Goal: Task Accomplishment & Management: Manage account settings

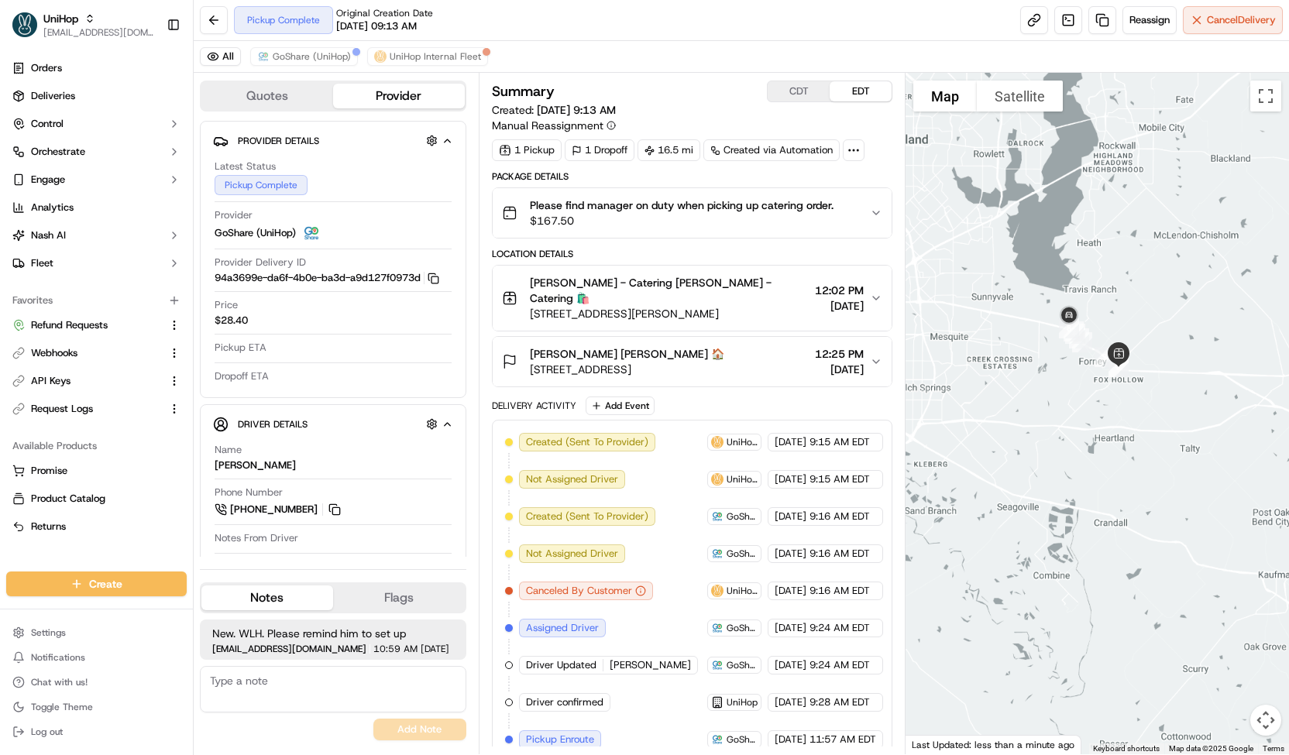
scroll to position [65, 0]
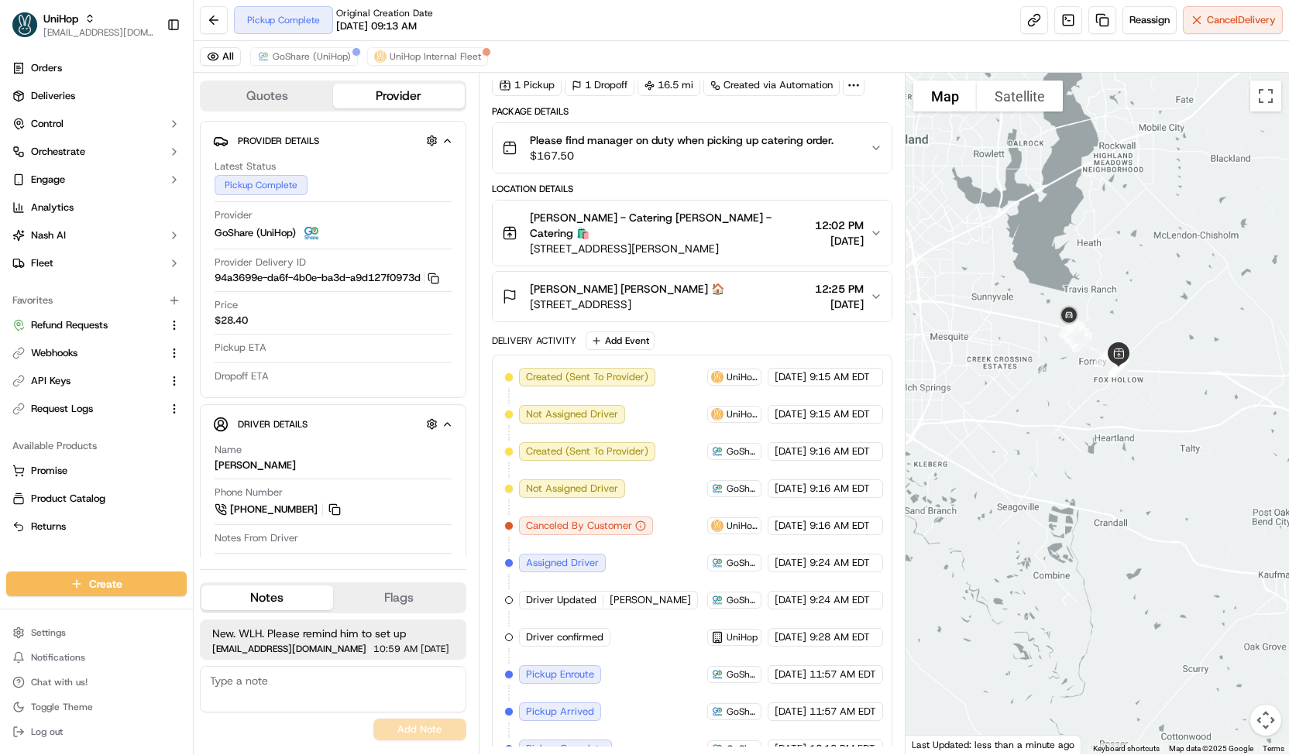
drag, startPoint x: 529, startPoint y: 232, endPoint x: 741, endPoint y: 227, distance: 212.3
click at [741, 241] on span "780 E US Hwy 80, Forney, TX 75126, USA" at bounding box center [669, 248] width 279 height 15
copy span "780 E US Hwy 80, Forney, TX 75126, USA"
drag, startPoint x: 527, startPoint y: 288, endPoint x: 738, endPoint y: 289, distance: 211.5
click at [738, 289] on div "Summer Guthrie Summer Guthrie 🏠 8129 Scyene Rd, Dallas, TX 75227, USA 12:25 PM …" at bounding box center [686, 296] width 368 height 31
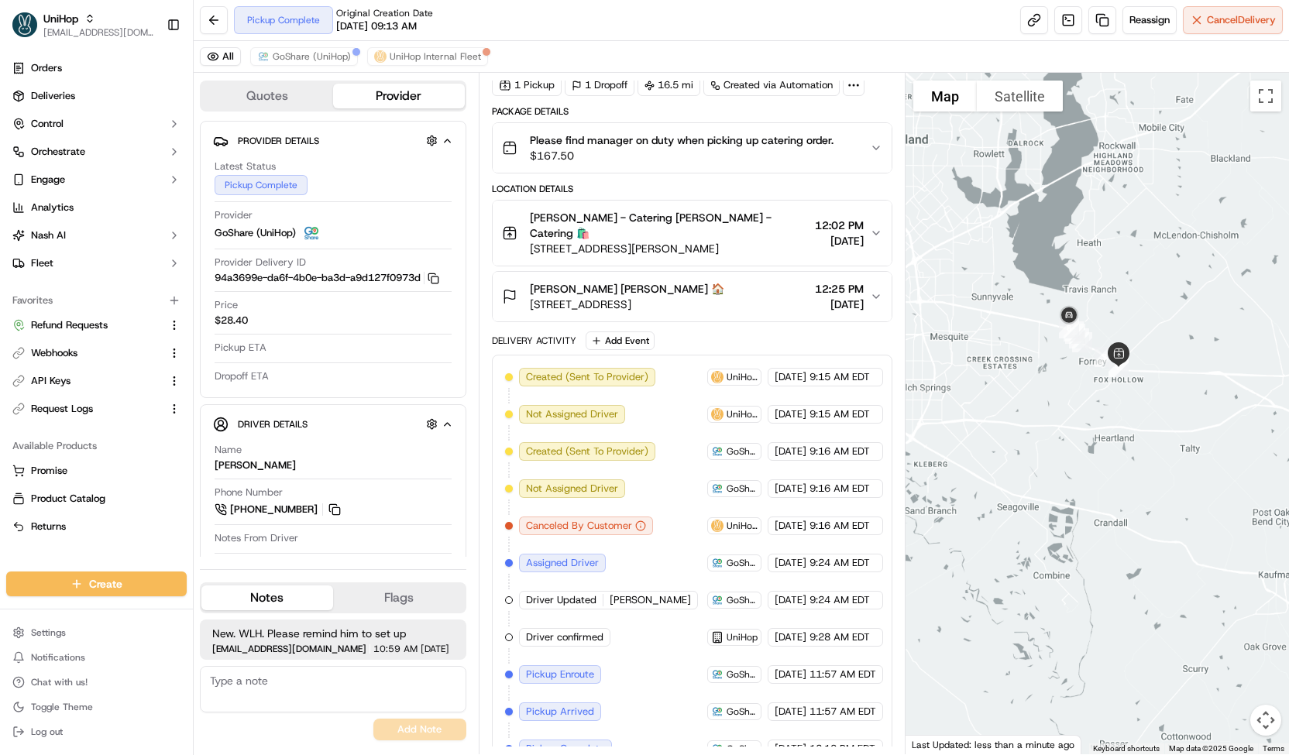
copy span "8129 Scyene Rd, Dallas, TX 75227, USA"
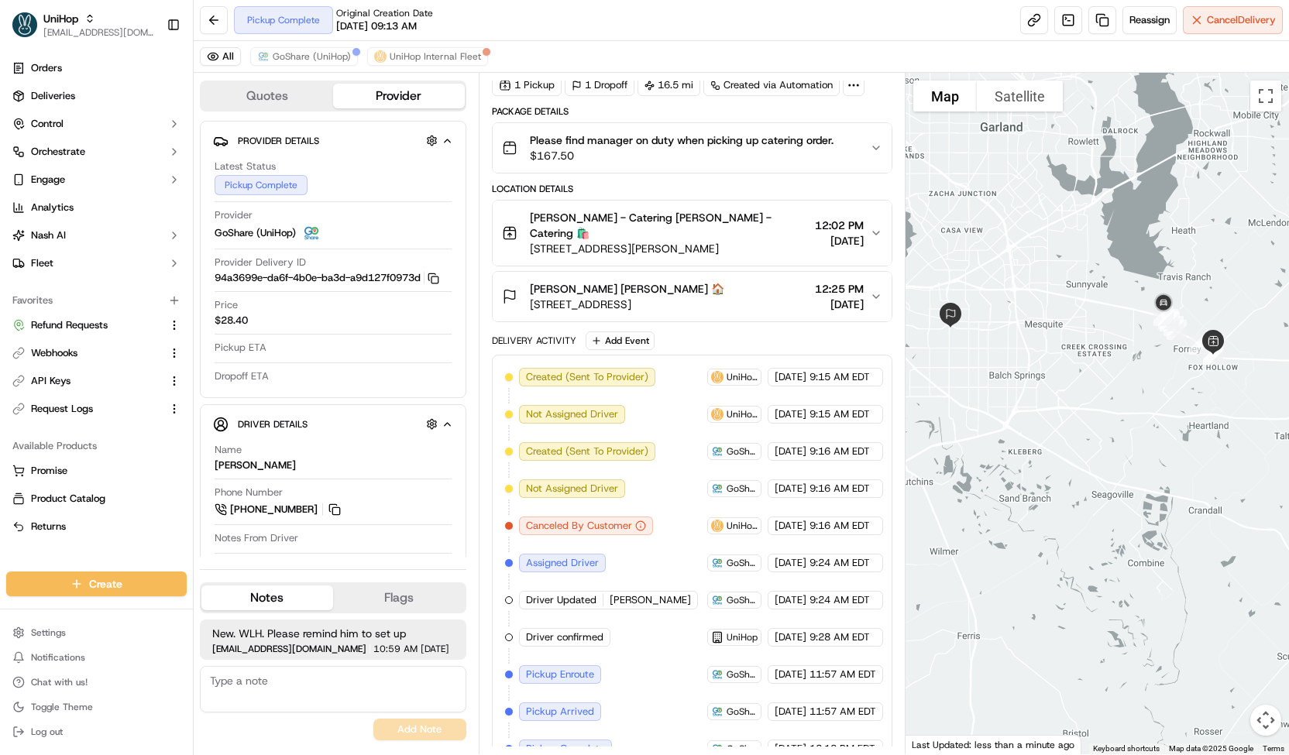
drag, startPoint x: 1014, startPoint y: 301, endPoint x: 1178, endPoint y: 284, distance: 164.4
click at [1178, 284] on div at bounding box center [1098, 414] width 384 height 682
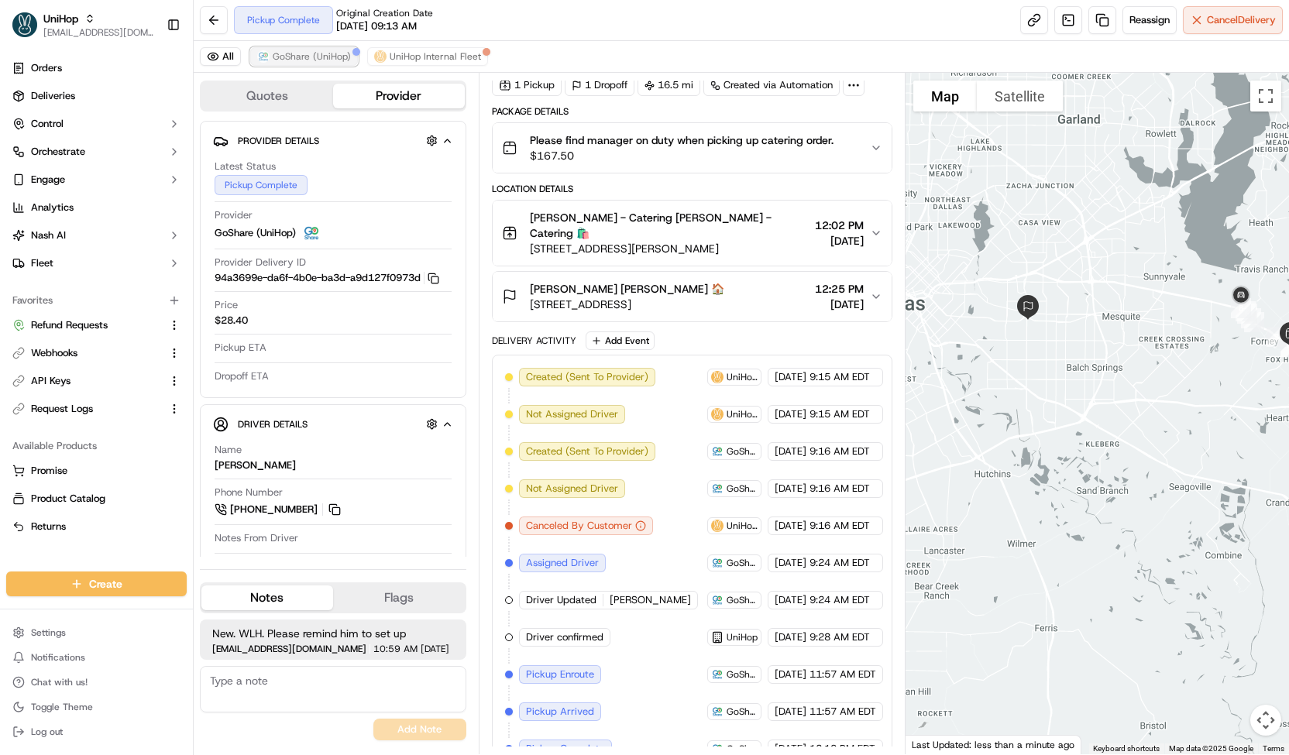
click at [328, 55] on span "GoShare (UniHop)" at bounding box center [312, 56] width 78 height 12
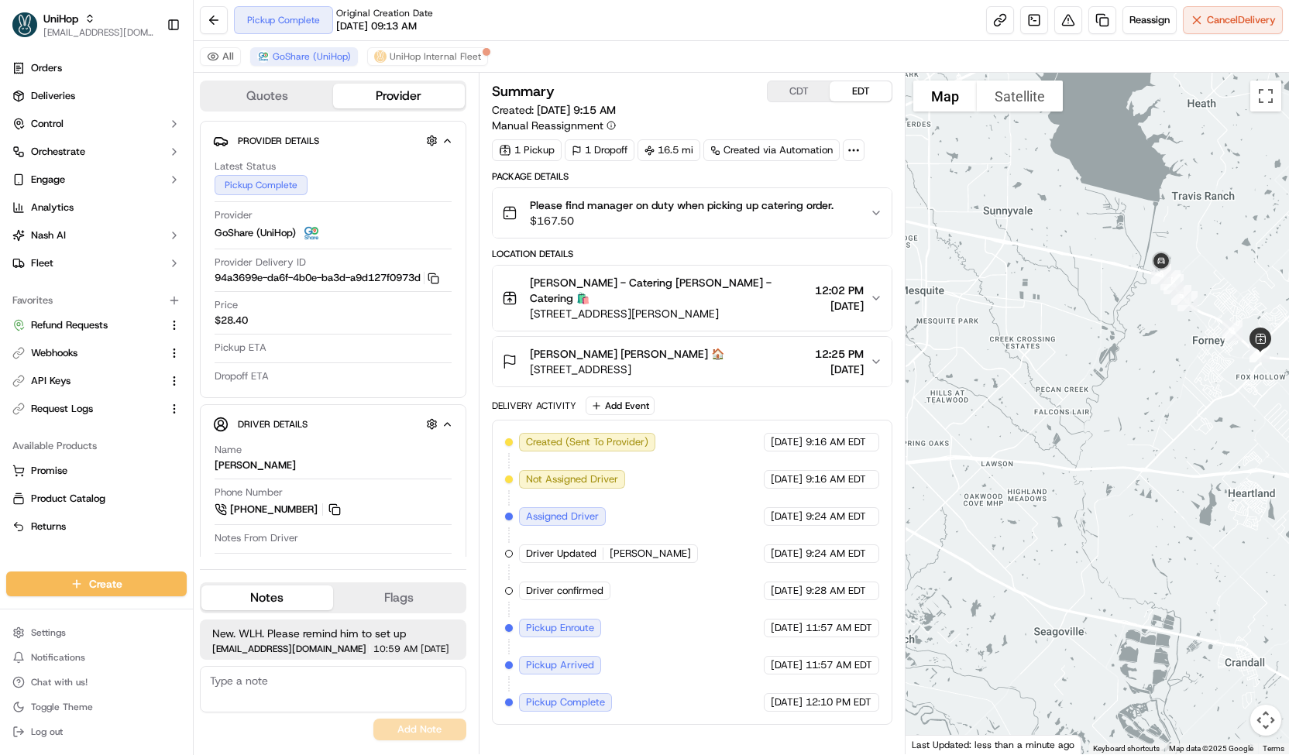
drag, startPoint x: 1270, startPoint y: 326, endPoint x: 1177, endPoint y: 301, distance: 96.2
click at [1177, 301] on div at bounding box center [1098, 414] width 384 height 682
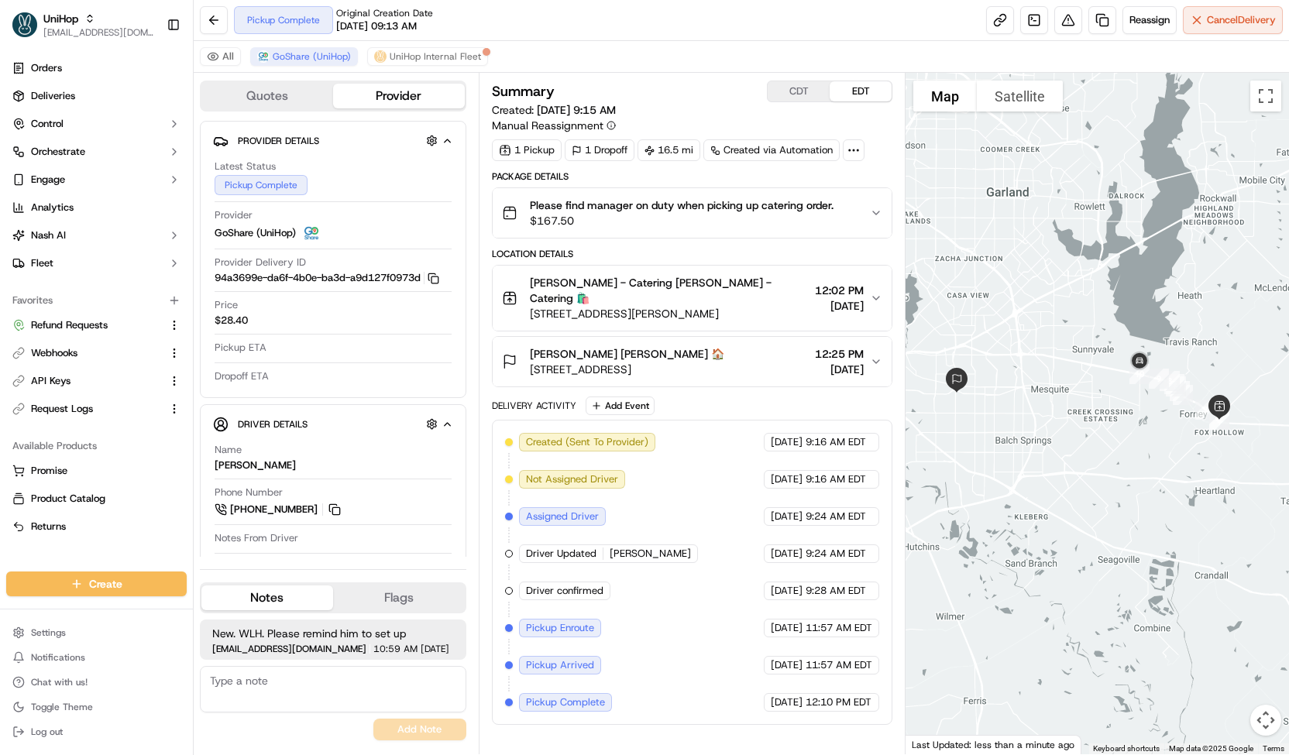
drag, startPoint x: 1078, startPoint y: 442, endPoint x: 1192, endPoint y: 480, distance: 119.3
click at [1192, 480] on div at bounding box center [1098, 414] width 384 height 682
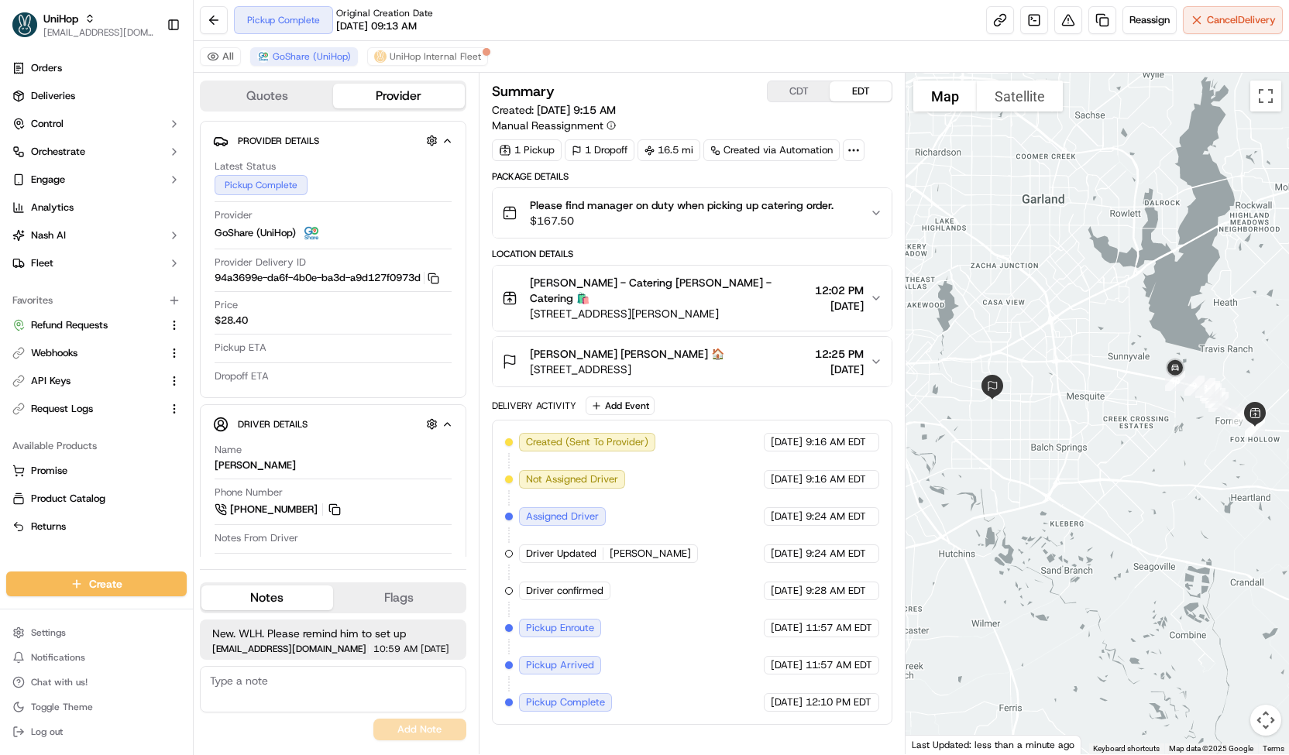
click at [680, 362] on span "8129 Scyene Rd, Dallas, TX 75227, USA" at bounding box center [627, 369] width 194 height 15
click at [694, 362] on span "8129 Scyene Rd, Dallas, TX 75227, USA" at bounding box center [627, 369] width 194 height 15
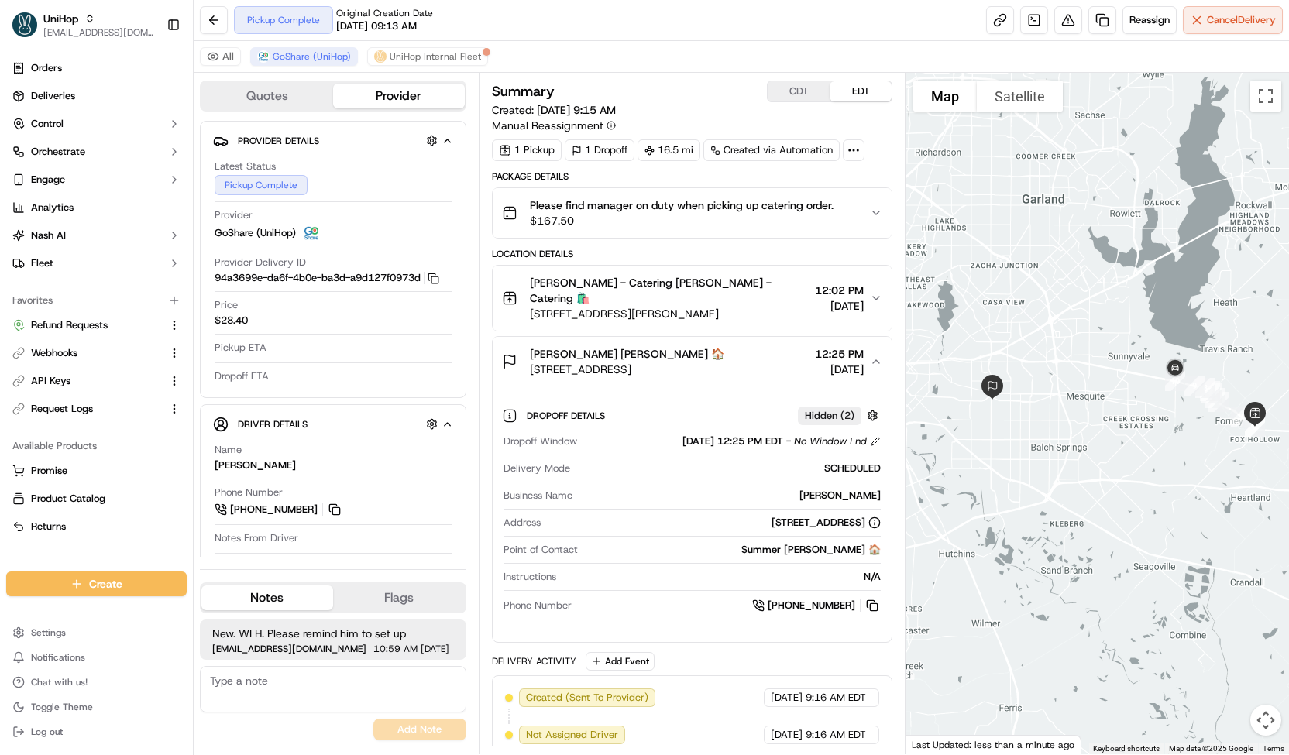
click at [707, 362] on span "8129 Scyene Rd, Dallas, TX 75227, USA" at bounding box center [627, 369] width 194 height 15
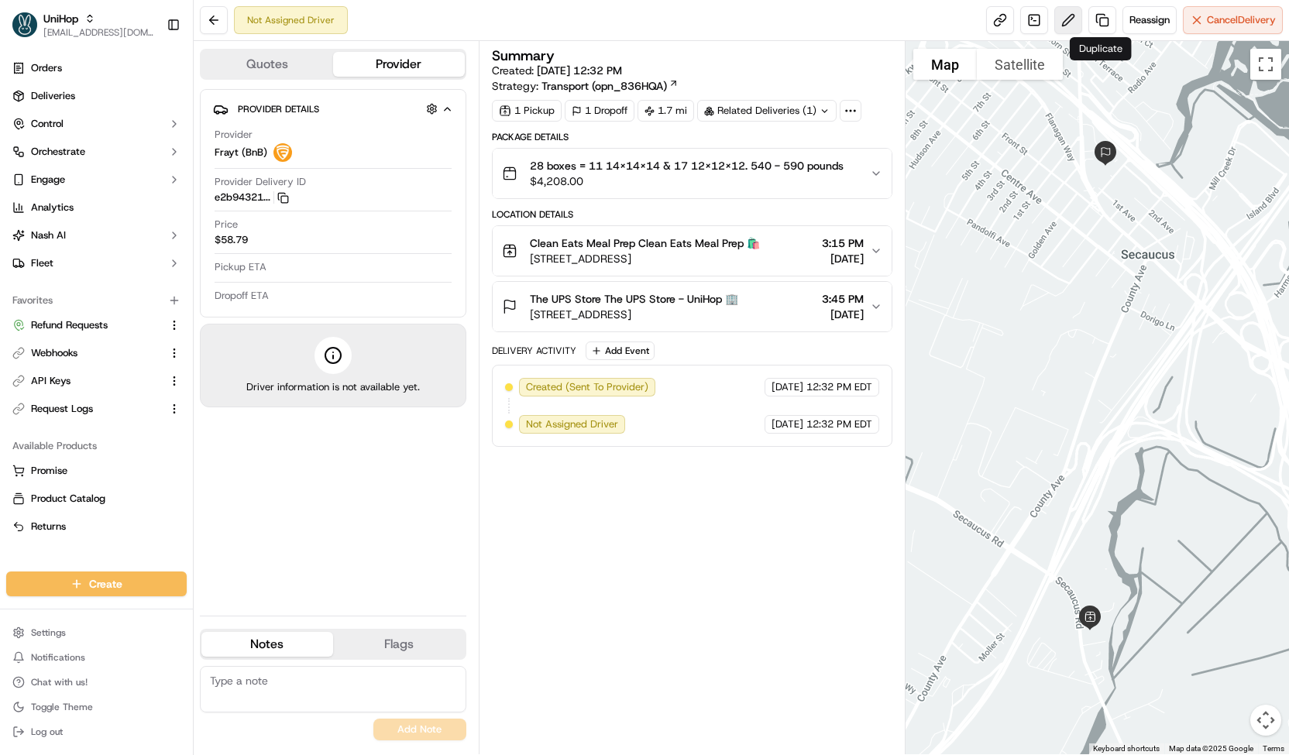
click at [1065, 20] on button at bounding box center [1068, 20] width 28 height 28
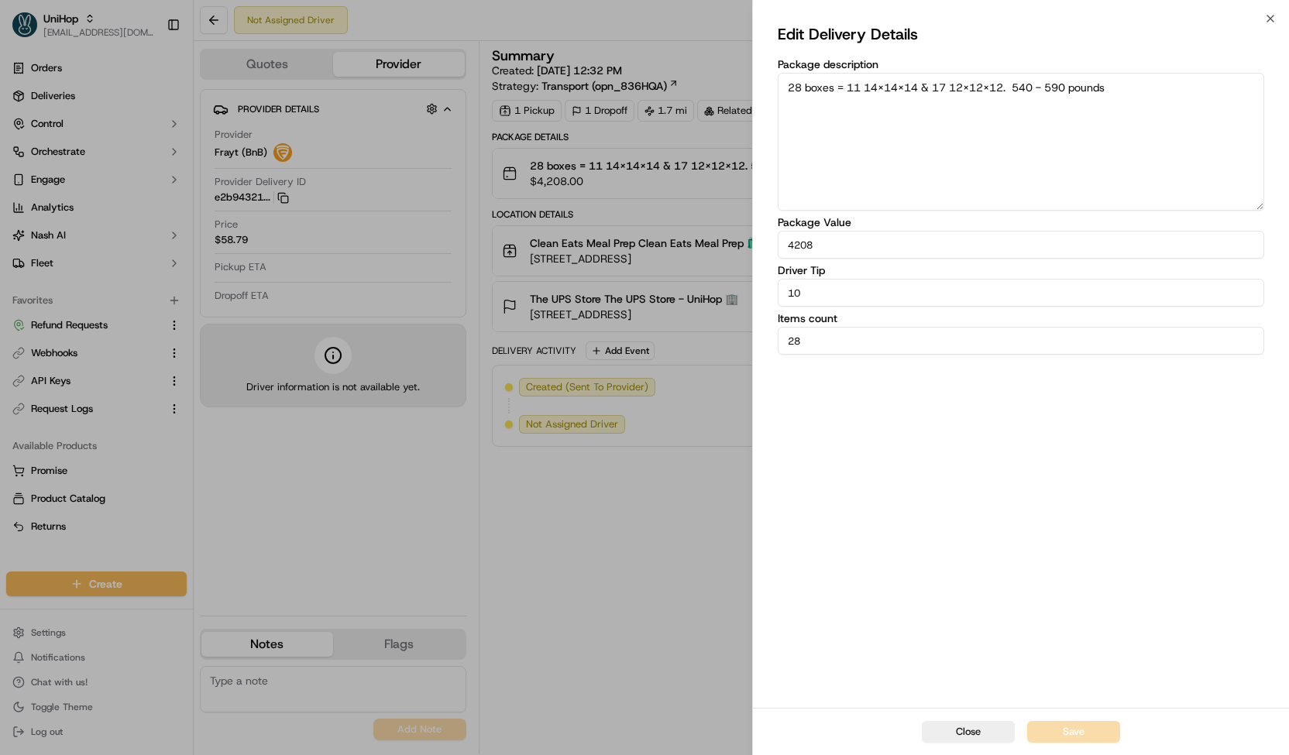
click at [1142, 126] on textarea "28 boxes = 11 14x14x14 & 17 12x12x12. 540 - 590 pounds" at bounding box center [1021, 142] width 487 height 138
type textarea "28 boxes = 11 14x14x14 & 17 12x12x12. 540 - 590 pounds"
click at [1061, 735] on button "Save" at bounding box center [1073, 732] width 93 height 22
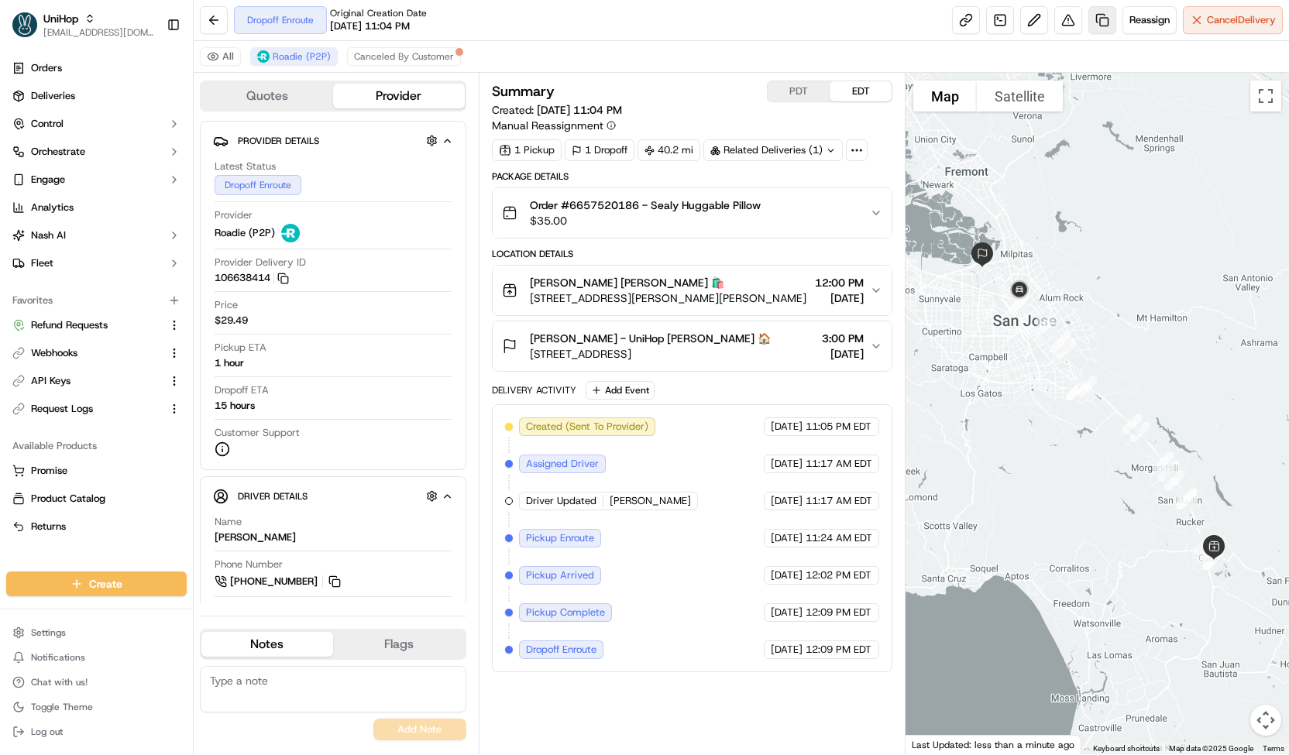
click at [1091, 19] on link at bounding box center [1103, 20] width 28 height 28
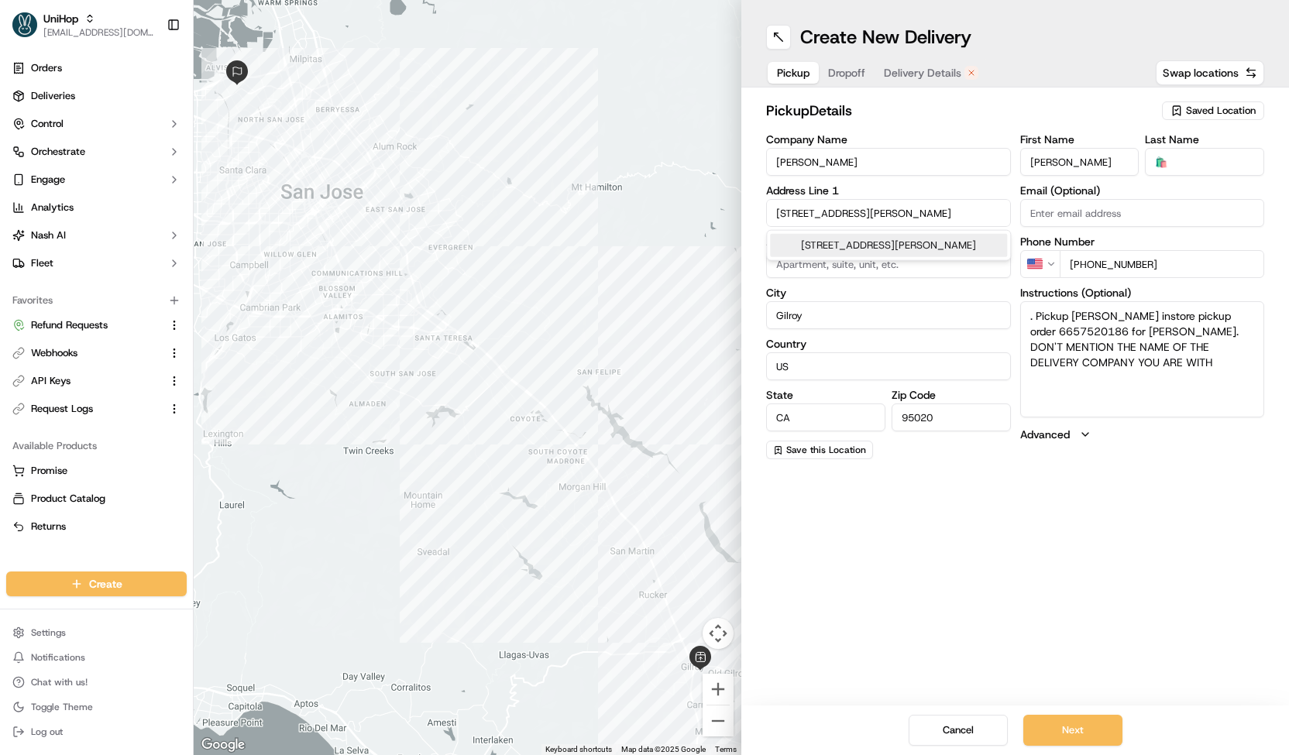
drag, startPoint x: 899, startPoint y: 213, endPoint x: 677, endPoint y: 228, distance: 222.8
click at [677, 228] on div "To navigate the map with touch gestures double-tap and hold your finger on the …" at bounding box center [742, 377] width 1096 height 755
type input "miami"
click at [854, 218] on input "text" at bounding box center [888, 213] width 245 height 28
paste input "530 NW 29th St UNIT 300, Miami, FL 33127"
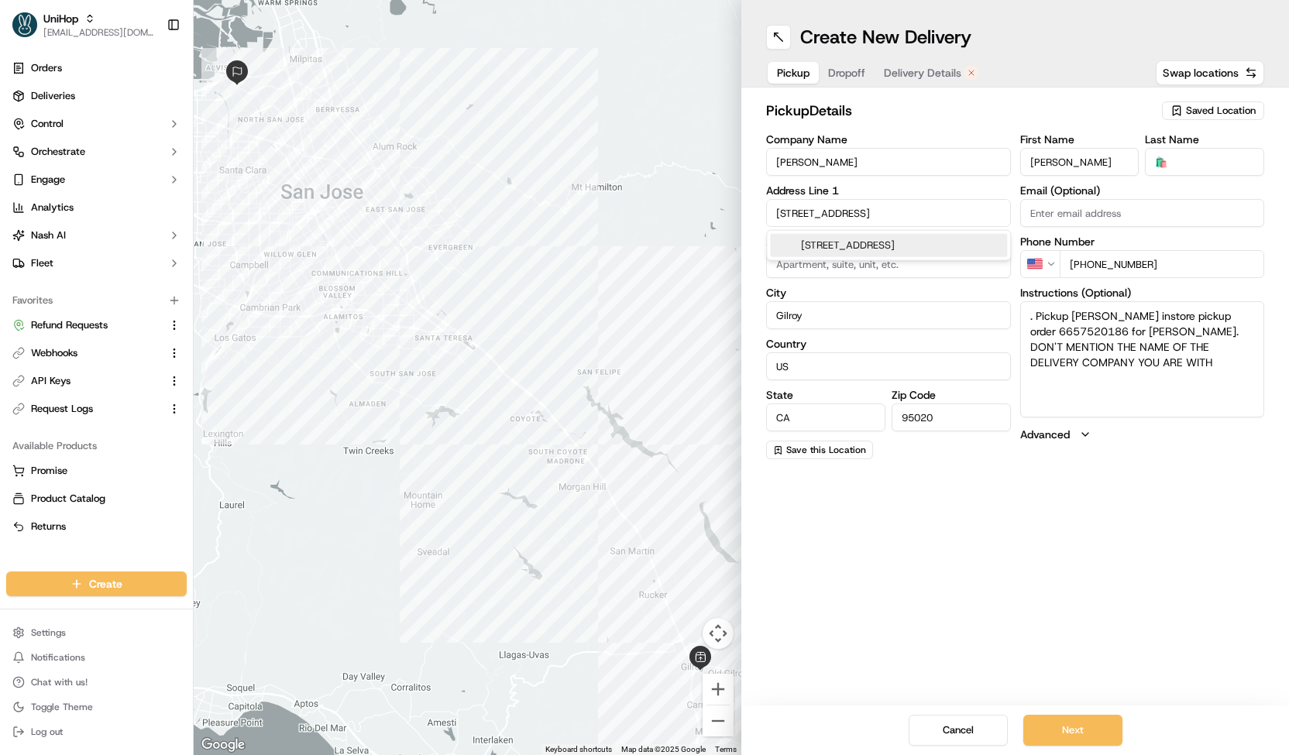
click at [871, 247] on div "530 NW 29th St unit 300, Miami, FL 33127" at bounding box center [888, 245] width 237 height 23
type input "[STREET_ADDRESS]"
type input "UNIT 300"
type input "Miami"
type input "United States"
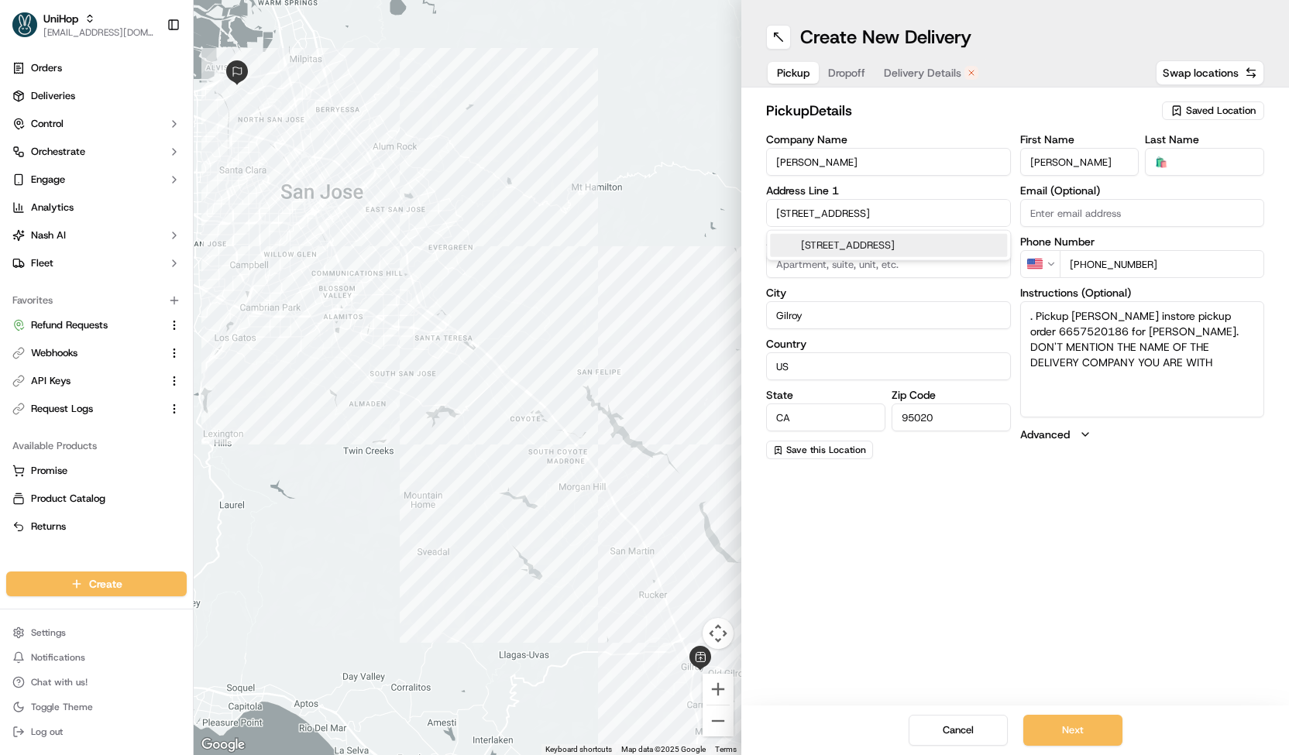
type input "FL"
type input "33127"
type input "530 Northwest 29th Street"
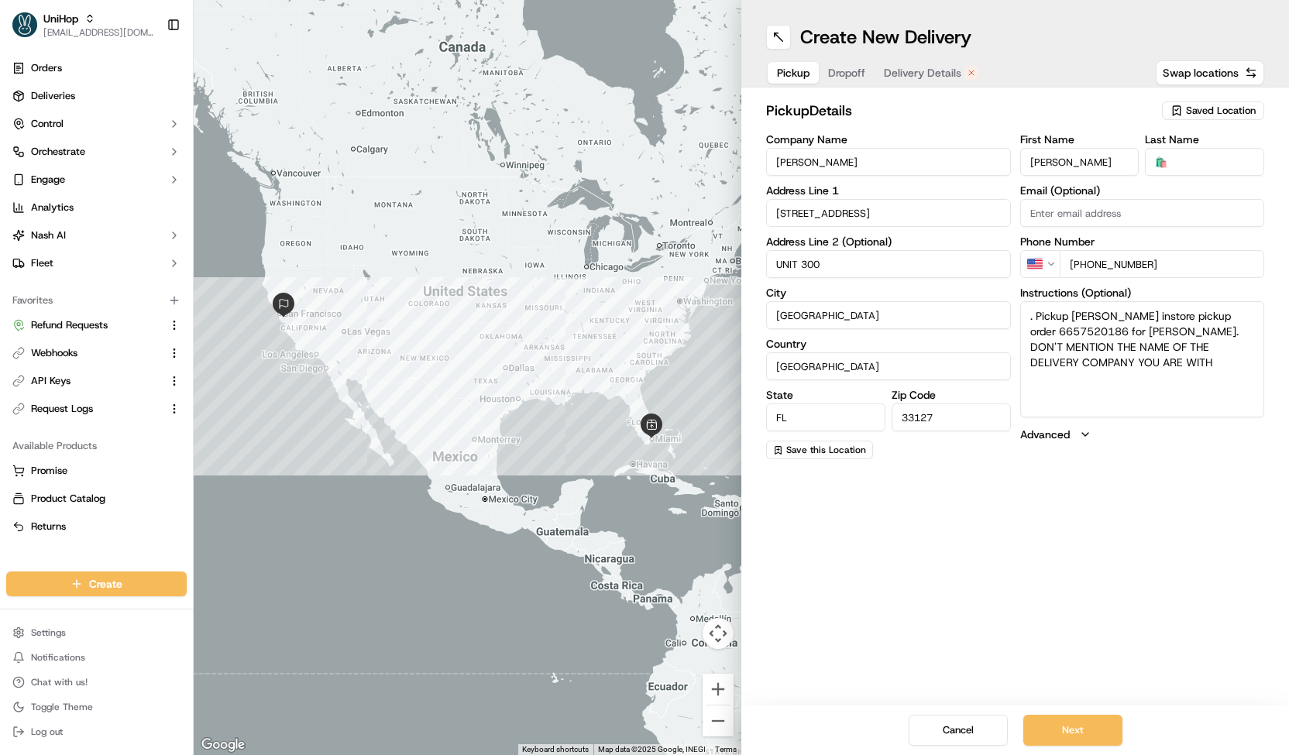
click at [832, 71] on div "Pickup Dropoff Delivery Details" at bounding box center [877, 73] width 223 height 28
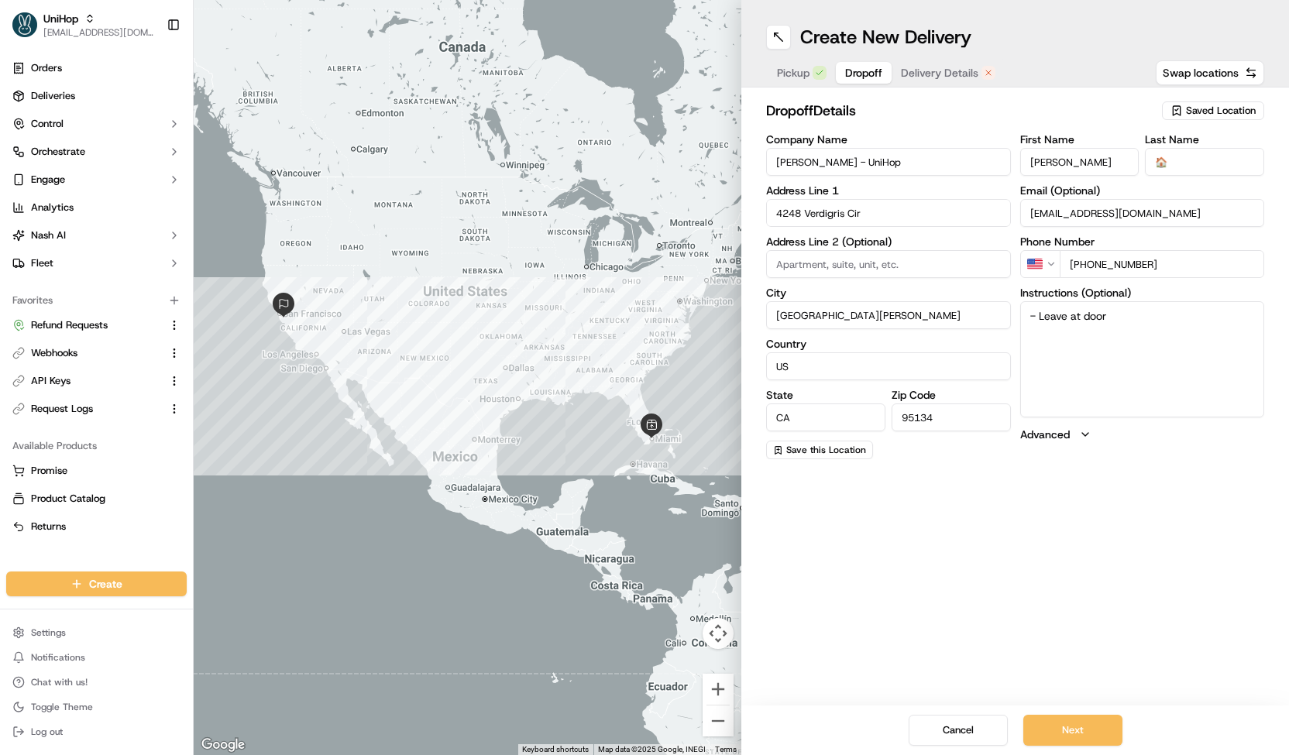
click at [827, 211] on input "4248 Verdigris Cir" at bounding box center [888, 213] width 245 height 28
paste input "1000 Circus Blvd, Sarasota, FL 34232"
click at [834, 238] on div "1000 Circus Blvd, Sarasota, FL 34232" at bounding box center [888, 245] width 237 height 23
type input "1000 Circus Blvd, Sarasota, FL 34232, USA"
type input "Sarasota"
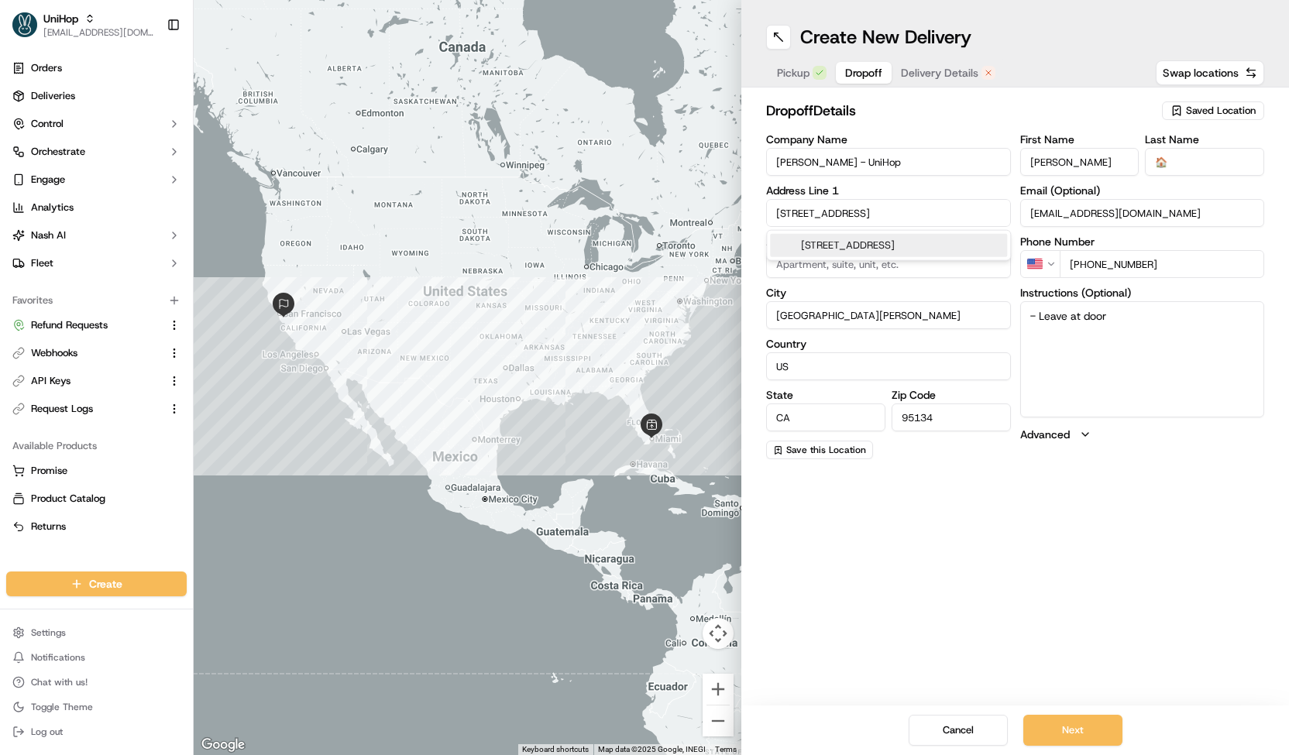
type input "United States"
type input "FL"
type input "34232"
type input "1000 Circus Boulevard"
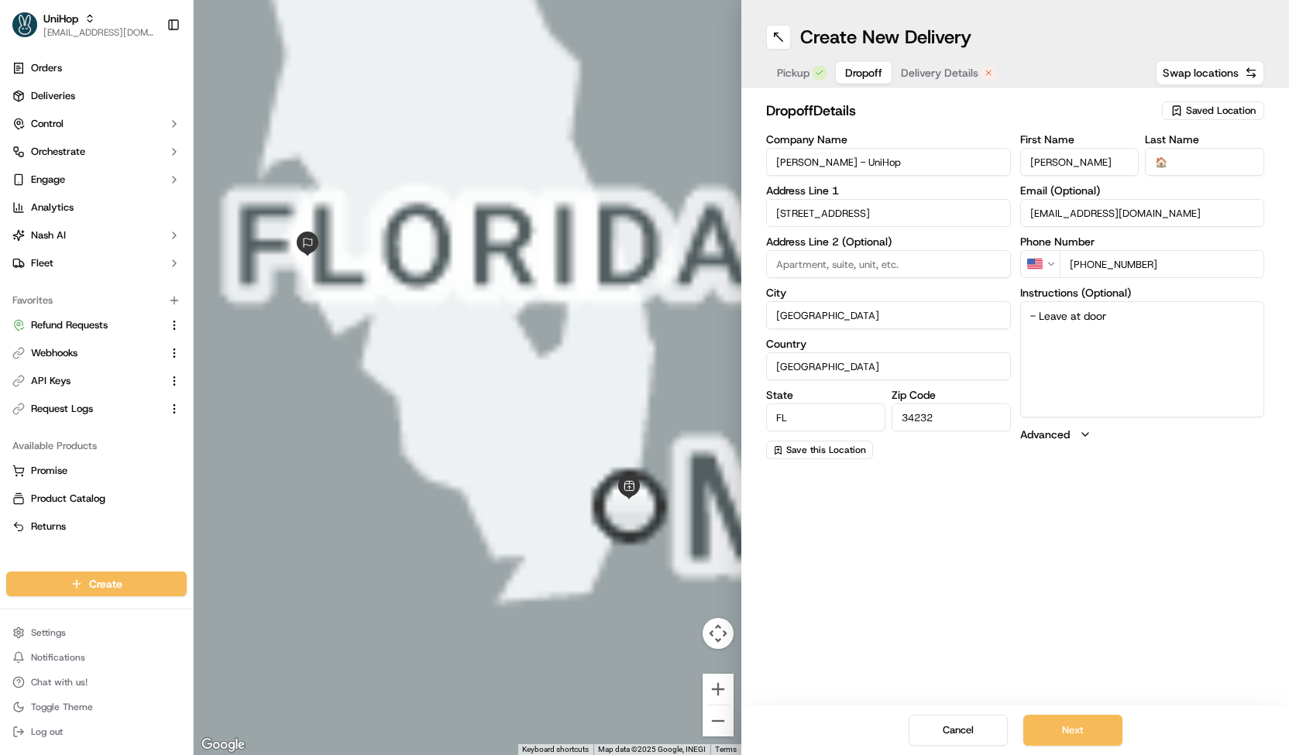
click at [919, 82] on button "Delivery Details" at bounding box center [948, 73] width 113 height 22
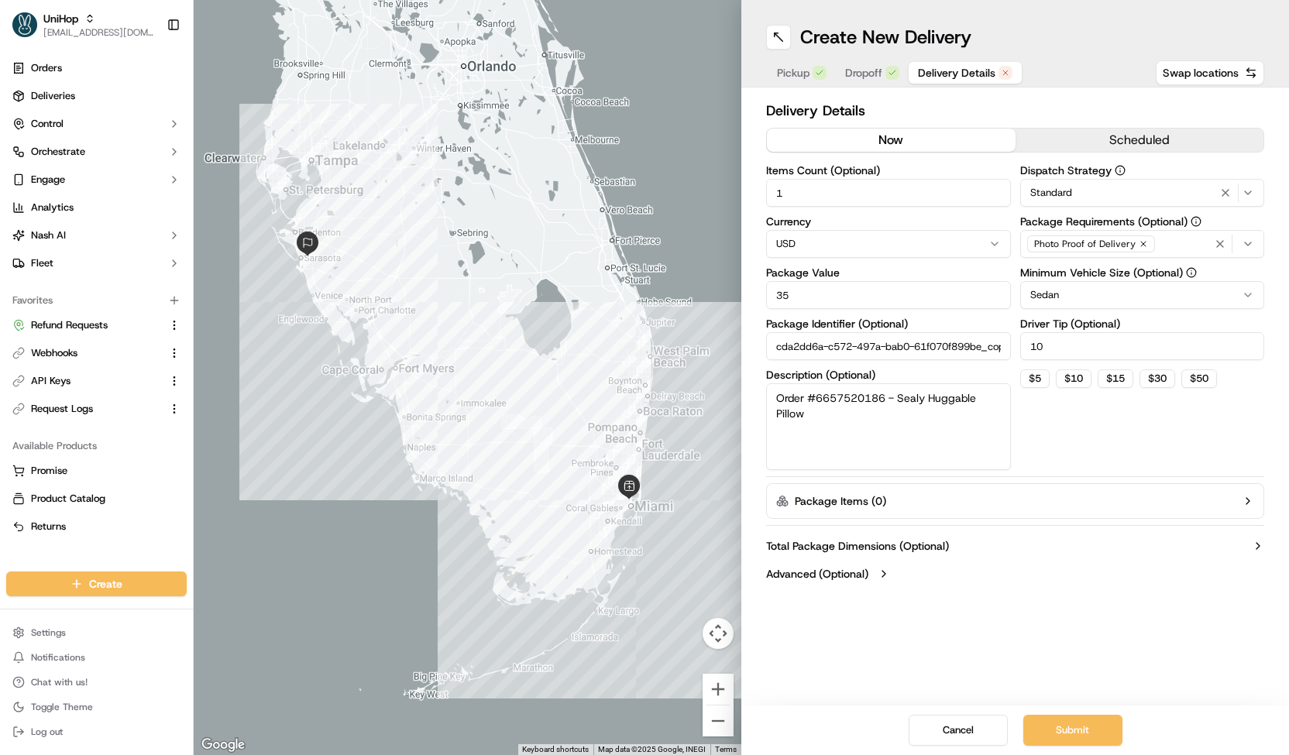
click at [930, 144] on button "now" at bounding box center [891, 140] width 249 height 23
click at [1049, 199] on span "Standard" at bounding box center [1051, 193] width 42 height 14
type input "test"
click at [1067, 249] on span "Test" at bounding box center [1141, 254] width 191 height 14
click at [1117, 444] on html "UniHop contact@unihop.app Toggle Sidebar Orders Deliveries Control Orchestrate …" at bounding box center [644, 377] width 1289 height 755
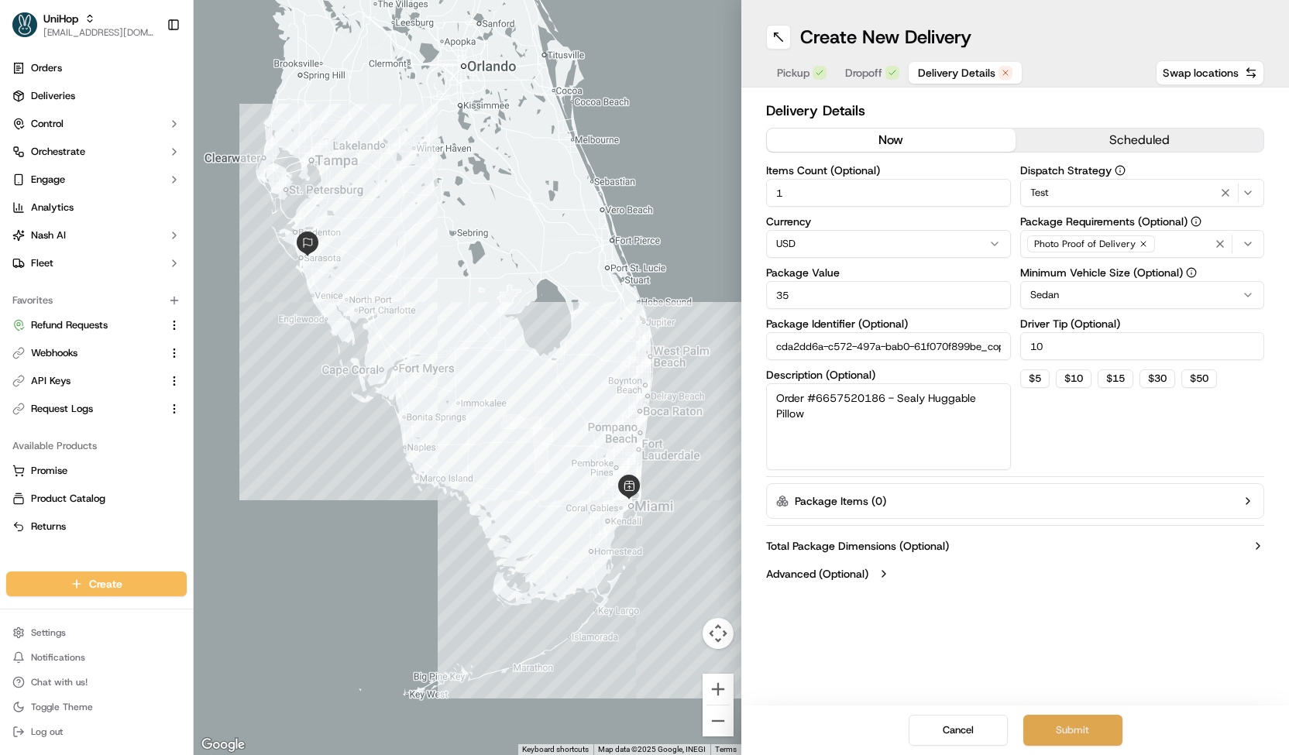
click at [1071, 718] on button "Submit" at bounding box center [1072, 730] width 99 height 31
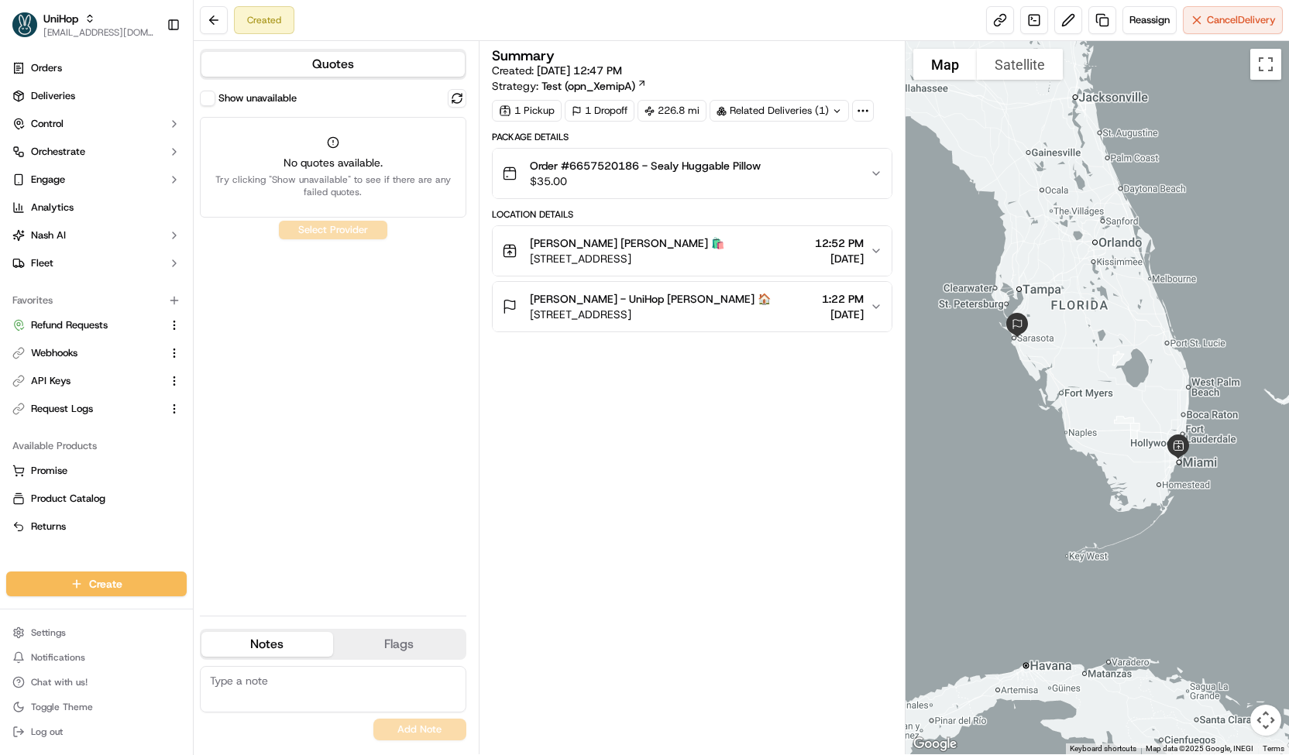
click at [208, 97] on button "Show unavailable" at bounding box center [207, 98] width 15 height 15
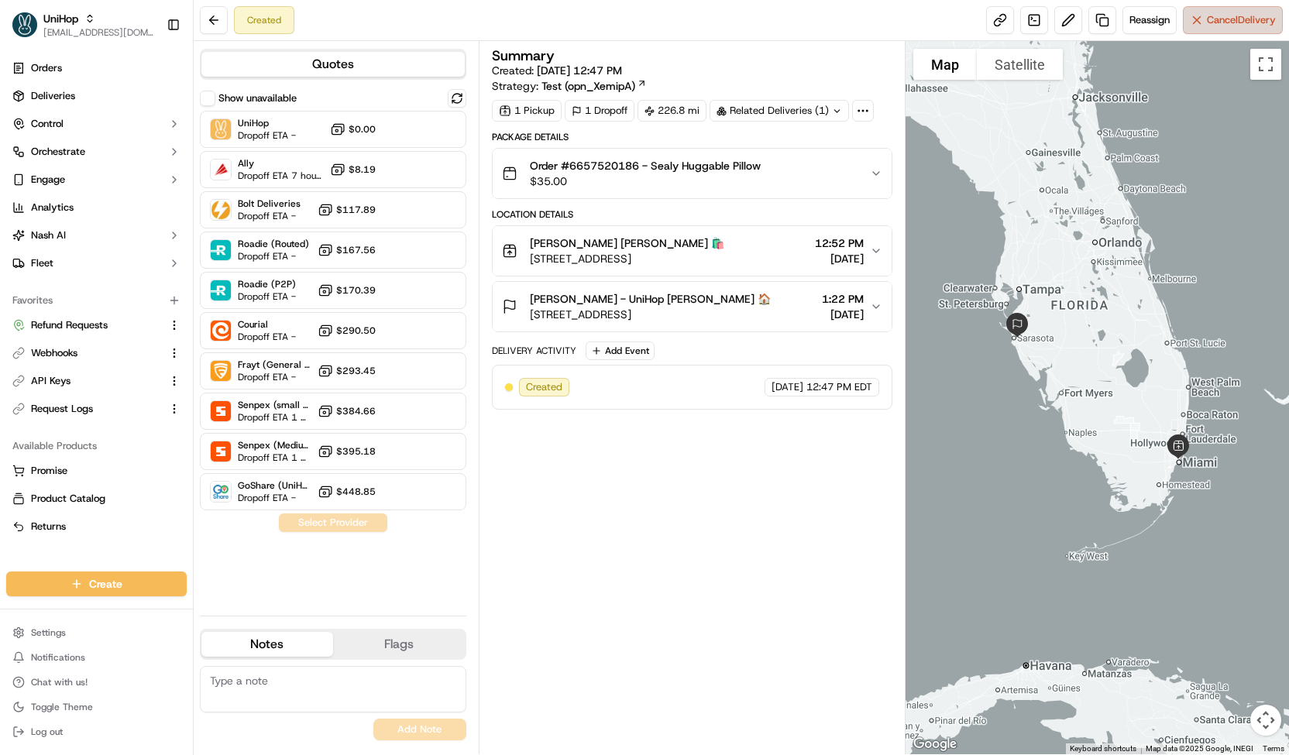
click at [1219, 24] on span "Cancel Delivery" at bounding box center [1241, 20] width 69 height 14
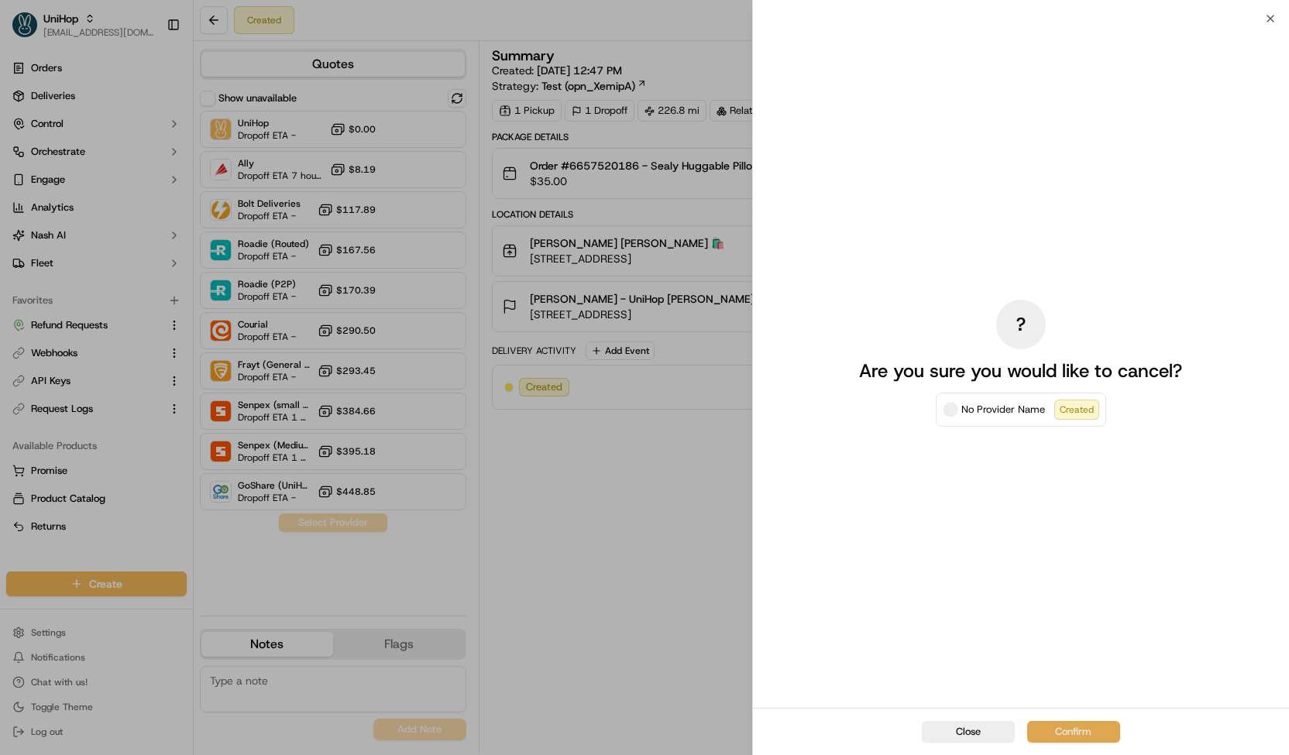
click at [1045, 726] on button "Confirm" at bounding box center [1073, 732] width 93 height 22
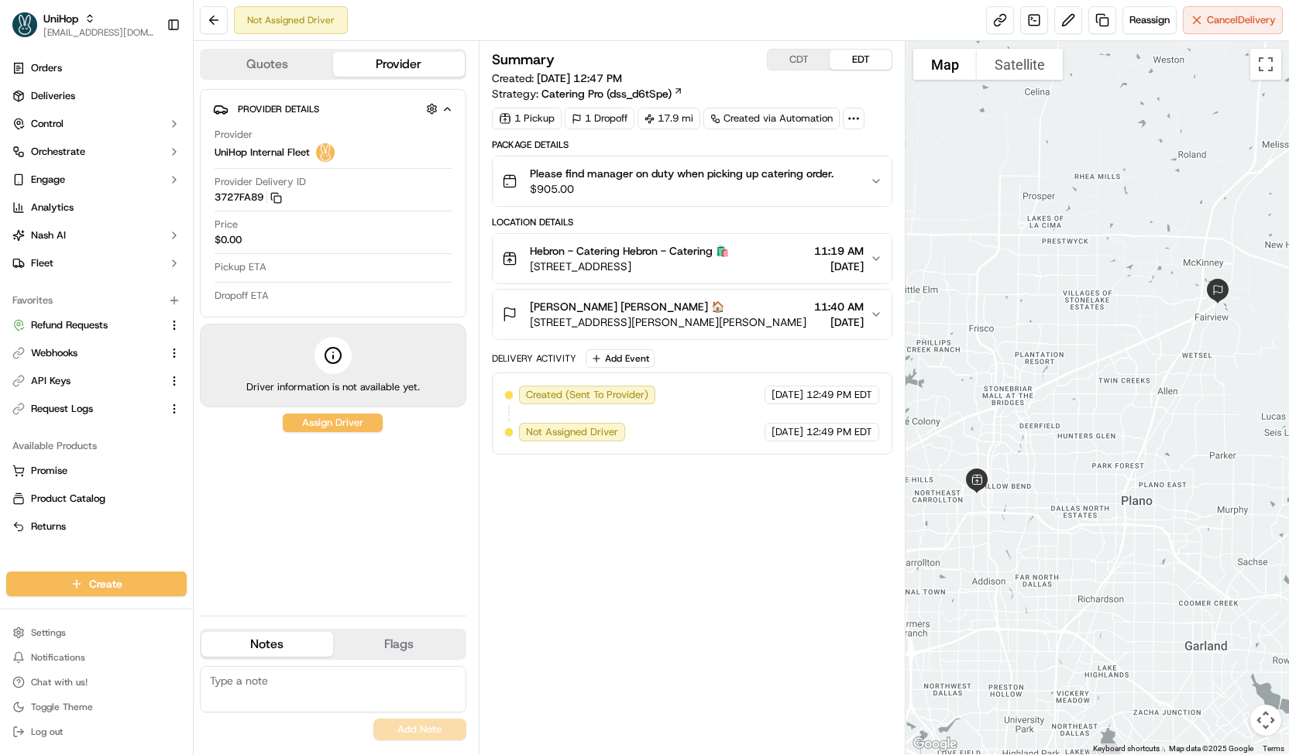
click at [555, 157] on button "Please find manager on duty when picking up catering order. $905.00" at bounding box center [692, 182] width 399 height 50
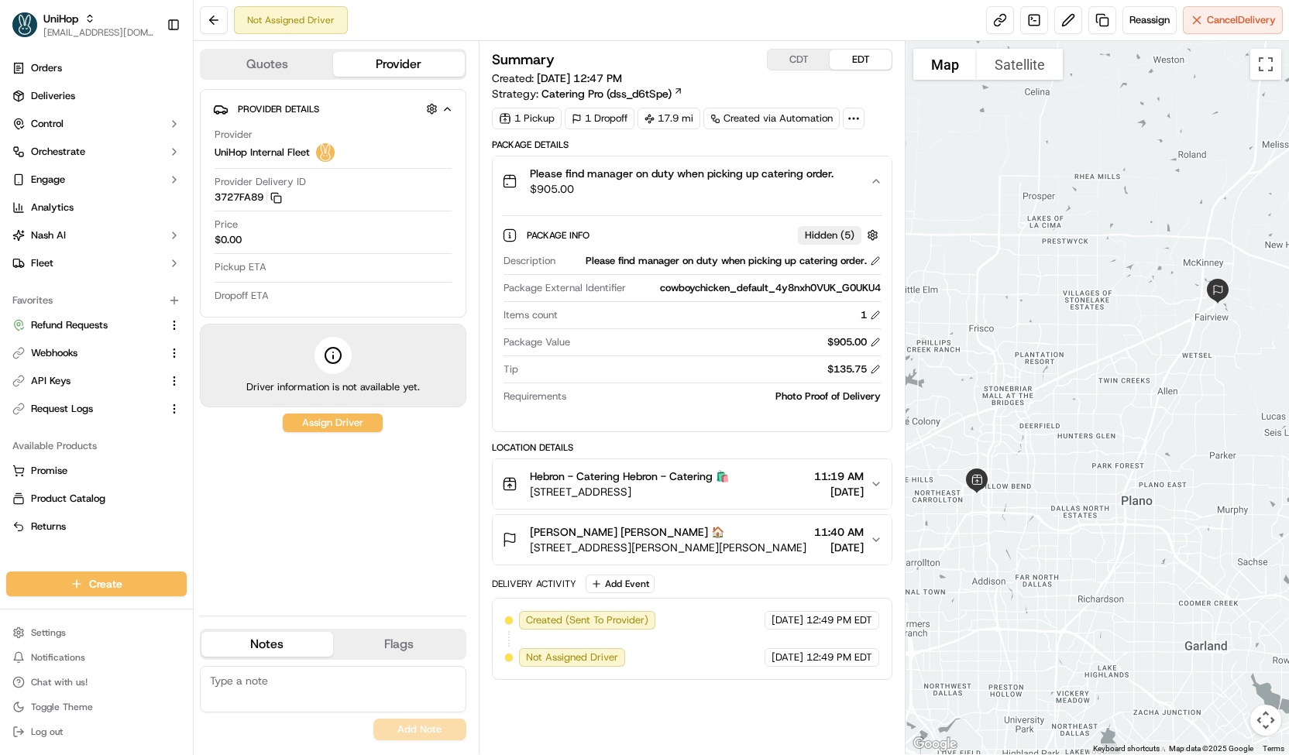
click at [557, 160] on button "Please find manager on duty when picking up catering order. $905.00" at bounding box center [692, 182] width 399 height 50
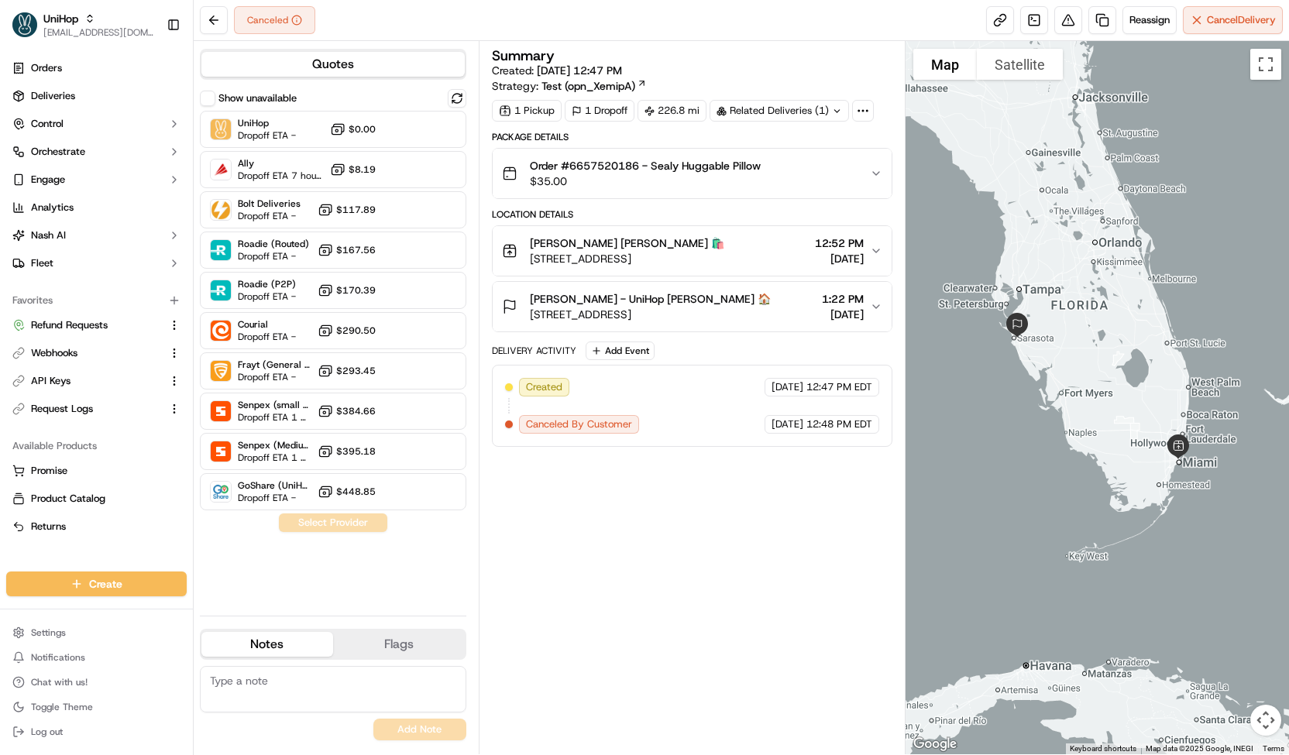
click at [208, 98] on button "Show unavailable" at bounding box center [207, 98] width 15 height 15
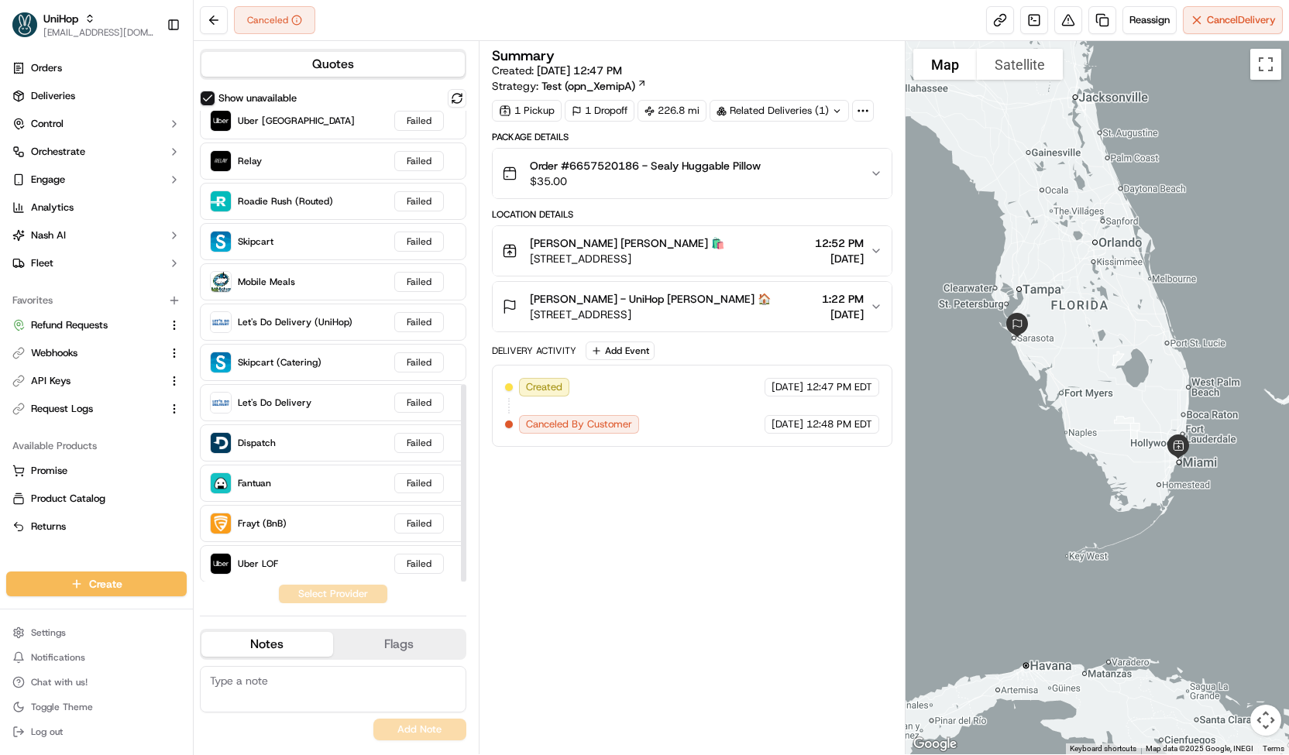
scroll to position [173, 0]
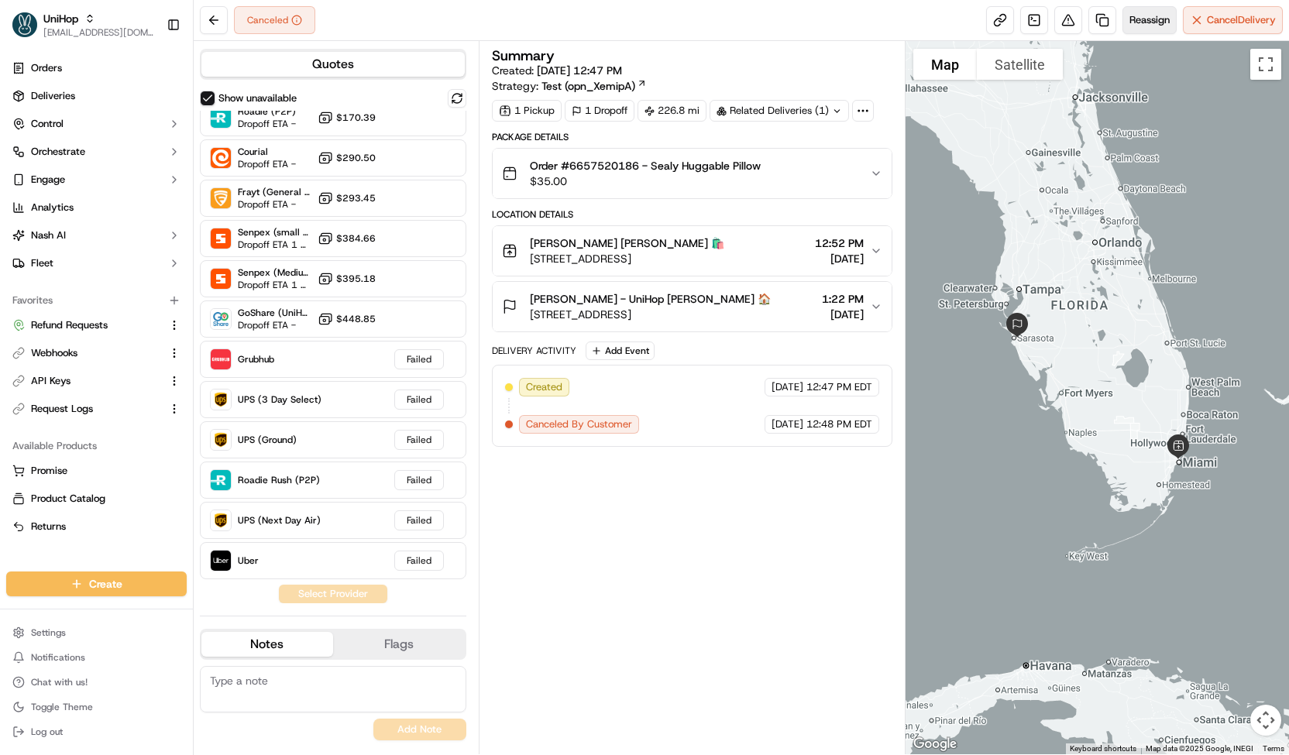
click at [1164, 15] on span "Reassign" at bounding box center [1150, 20] width 40 height 14
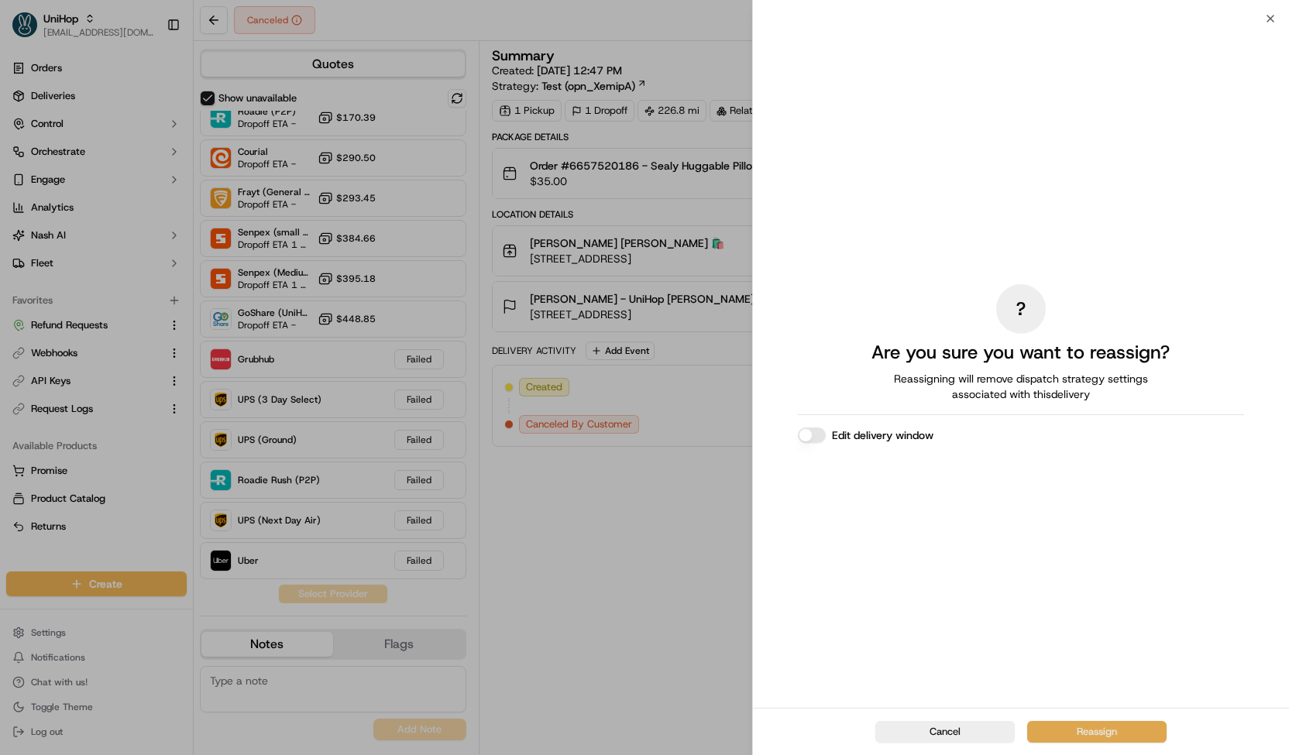
click at [1046, 734] on button "Reassign" at bounding box center [1096, 732] width 139 height 22
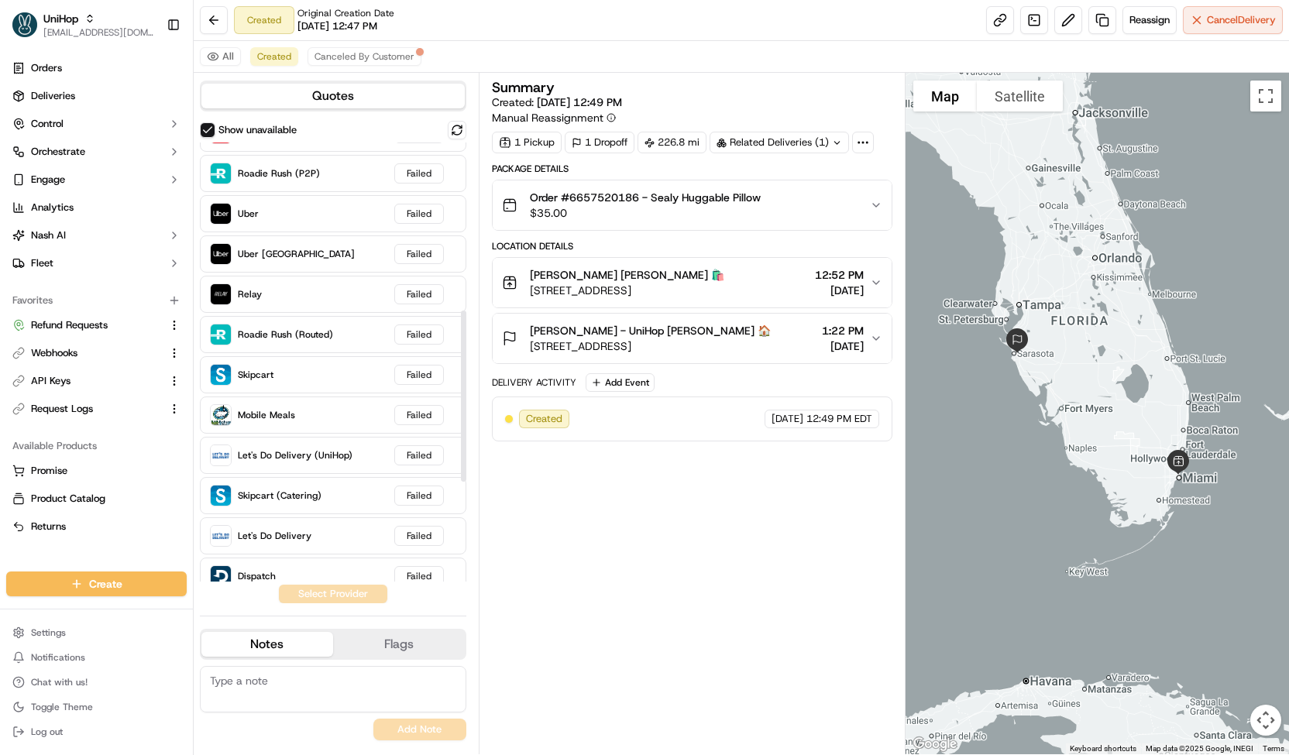
scroll to position [685, 0]
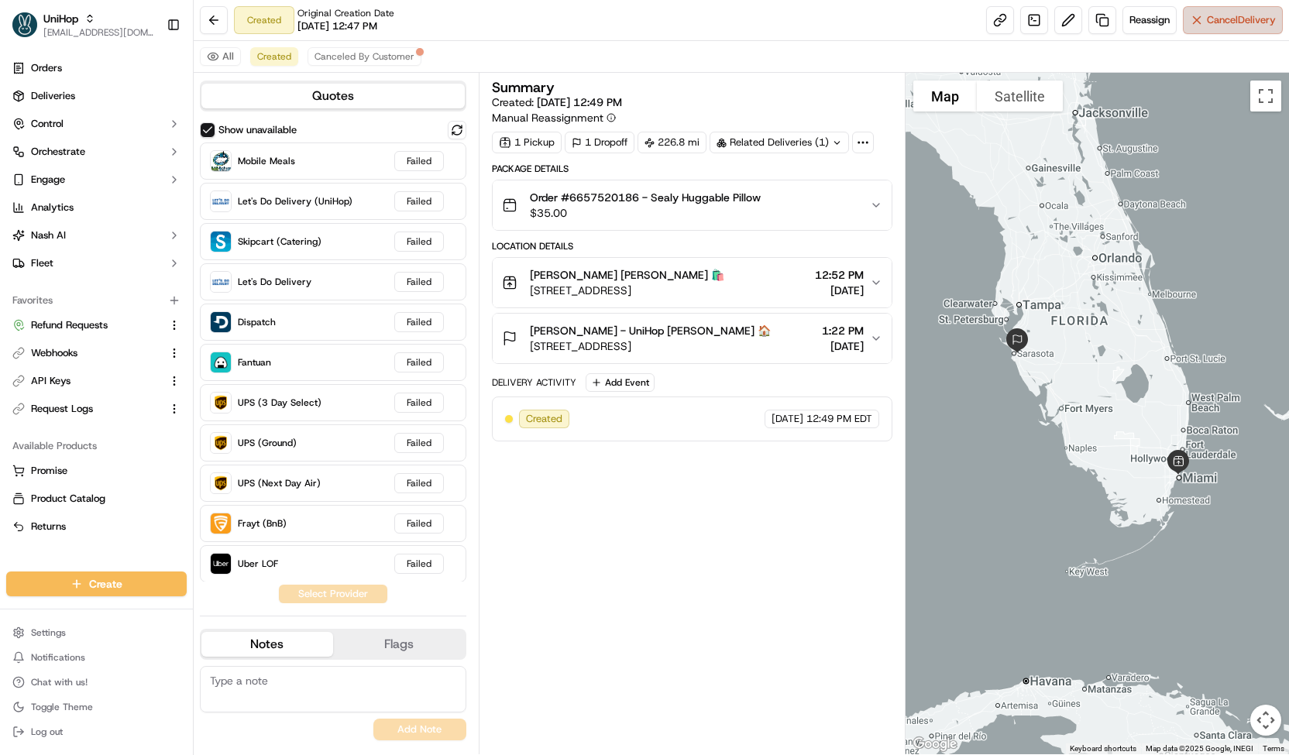
click at [1209, 26] on span "Cancel Delivery" at bounding box center [1241, 20] width 69 height 14
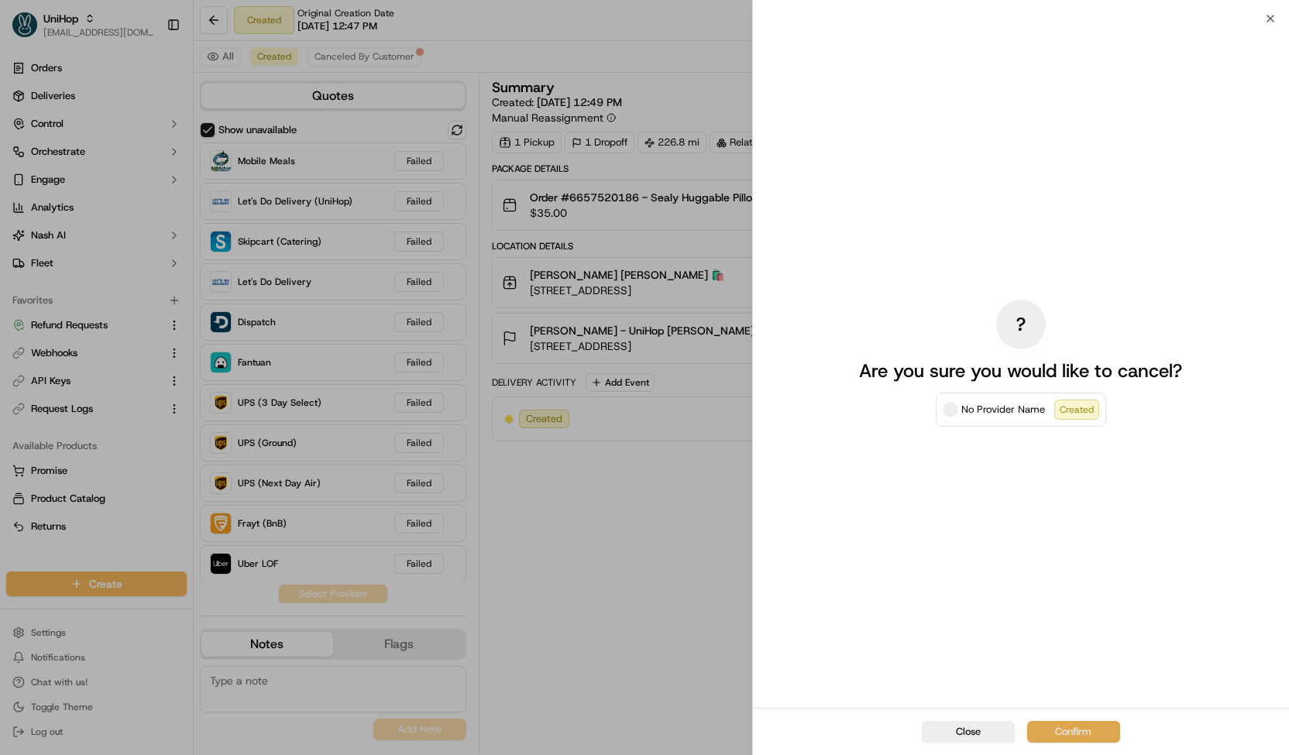
click at [1067, 727] on button "Confirm" at bounding box center [1073, 732] width 93 height 22
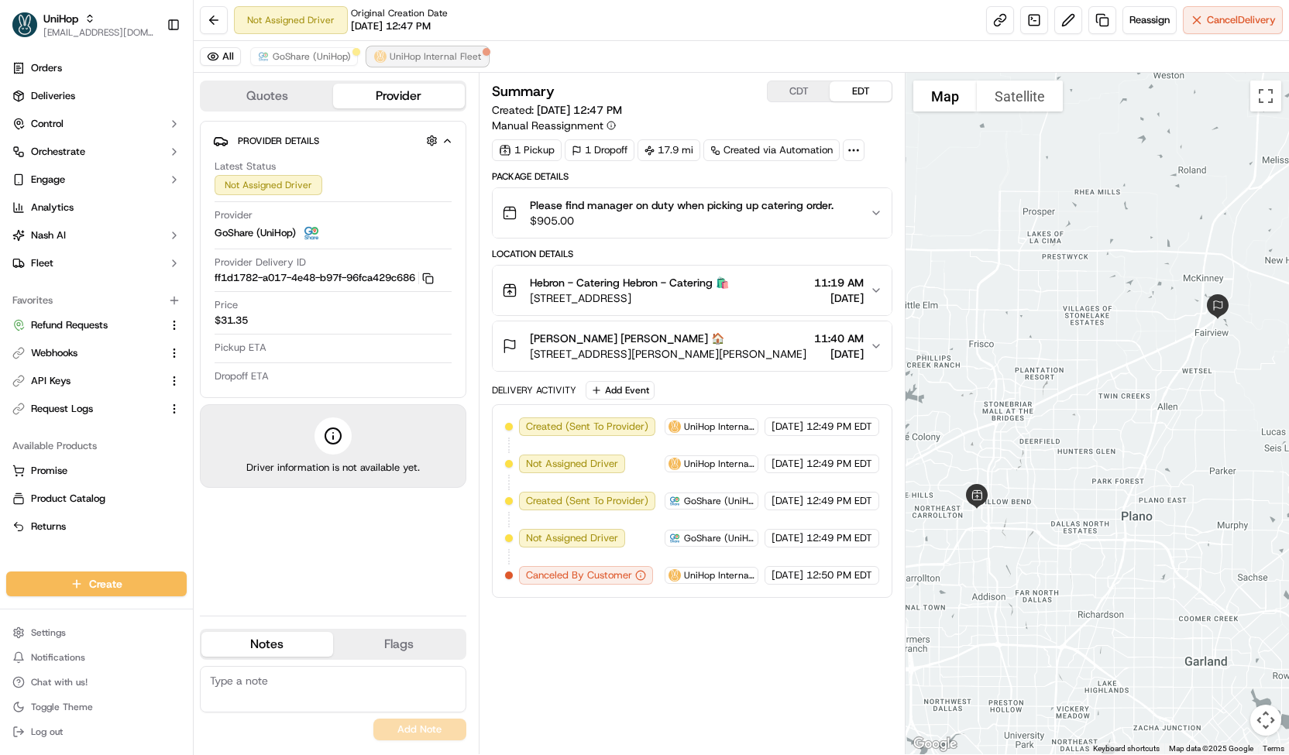
click at [390, 50] on span "UniHop Internal Fleet" at bounding box center [435, 56] width 91 height 12
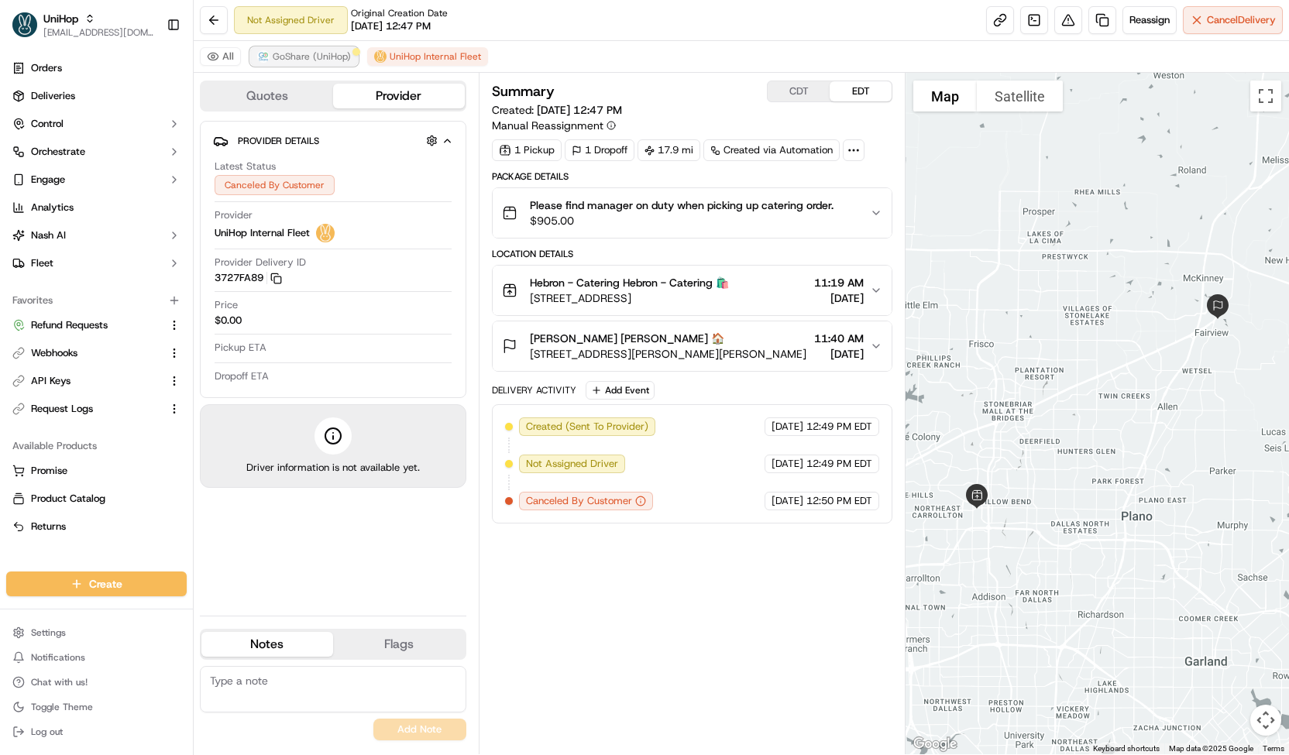
click at [318, 57] on span "GoShare (UniHop)" at bounding box center [312, 56] width 78 height 12
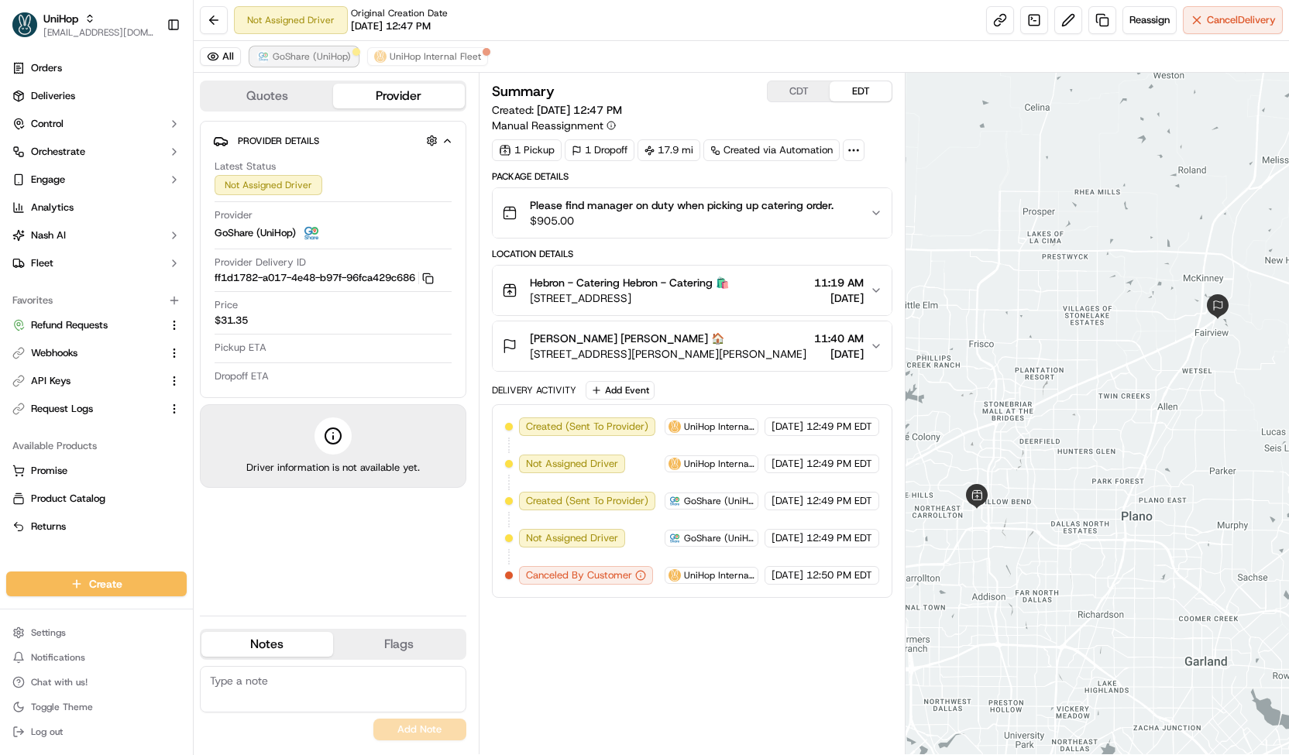
click at [298, 63] on button "GoShare (UniHop)" at bounding box center [304, 56] width 108 height 19
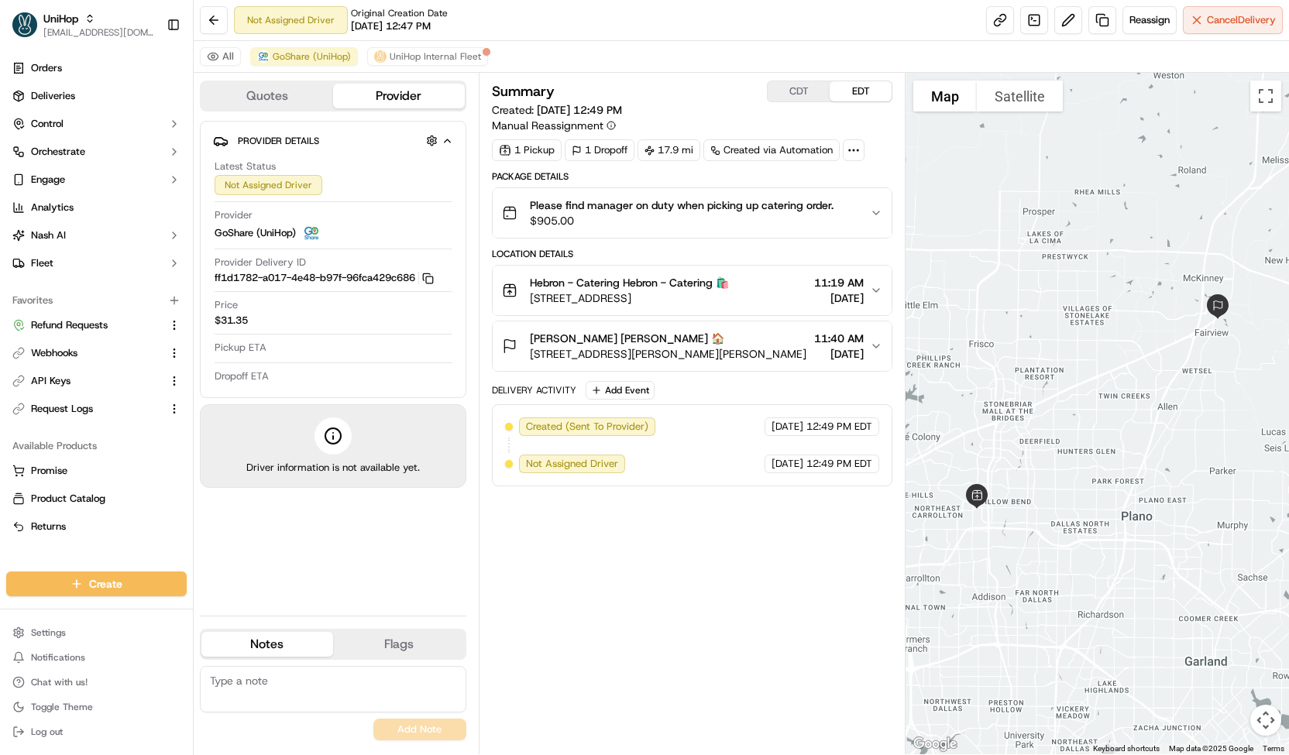
click at [561, 219] on span "$905.00" at bounding box center [682, 220] width 304 height 15
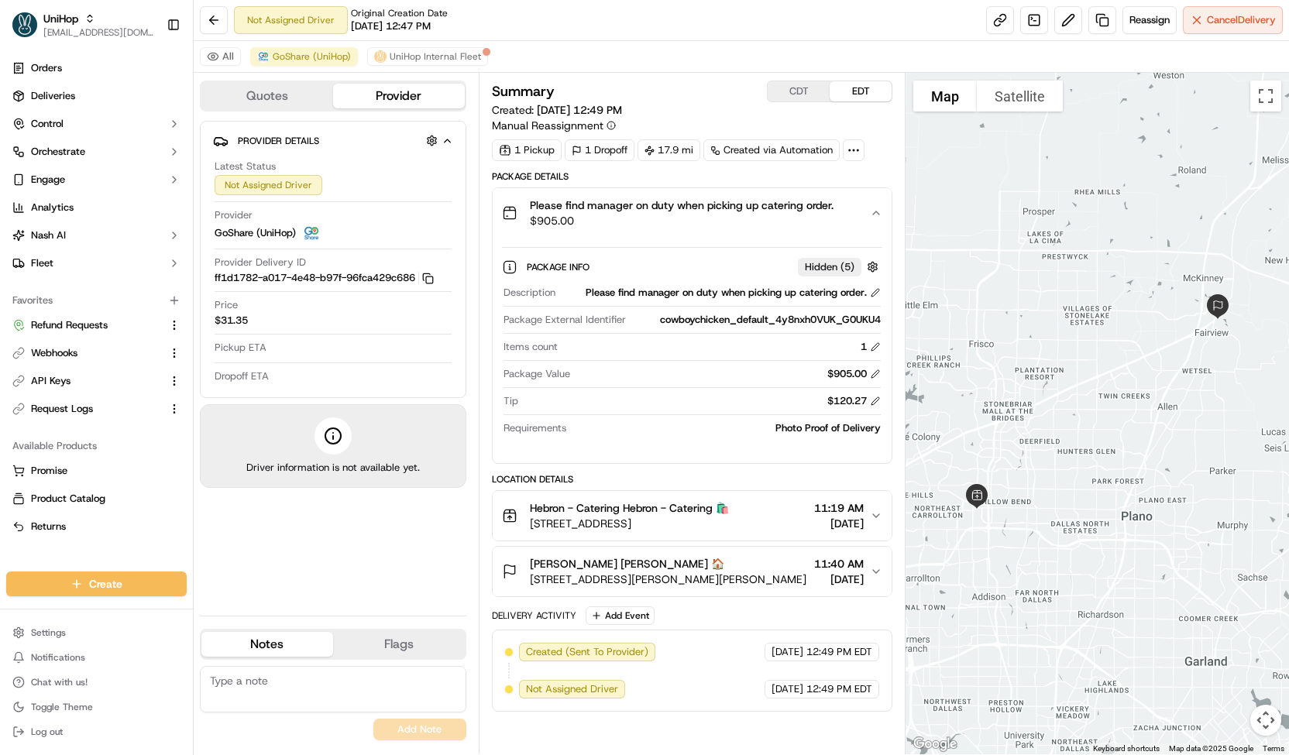
click at [561, 219] on span "$905.00" at bounding box center [682, 220] width 304 height 15
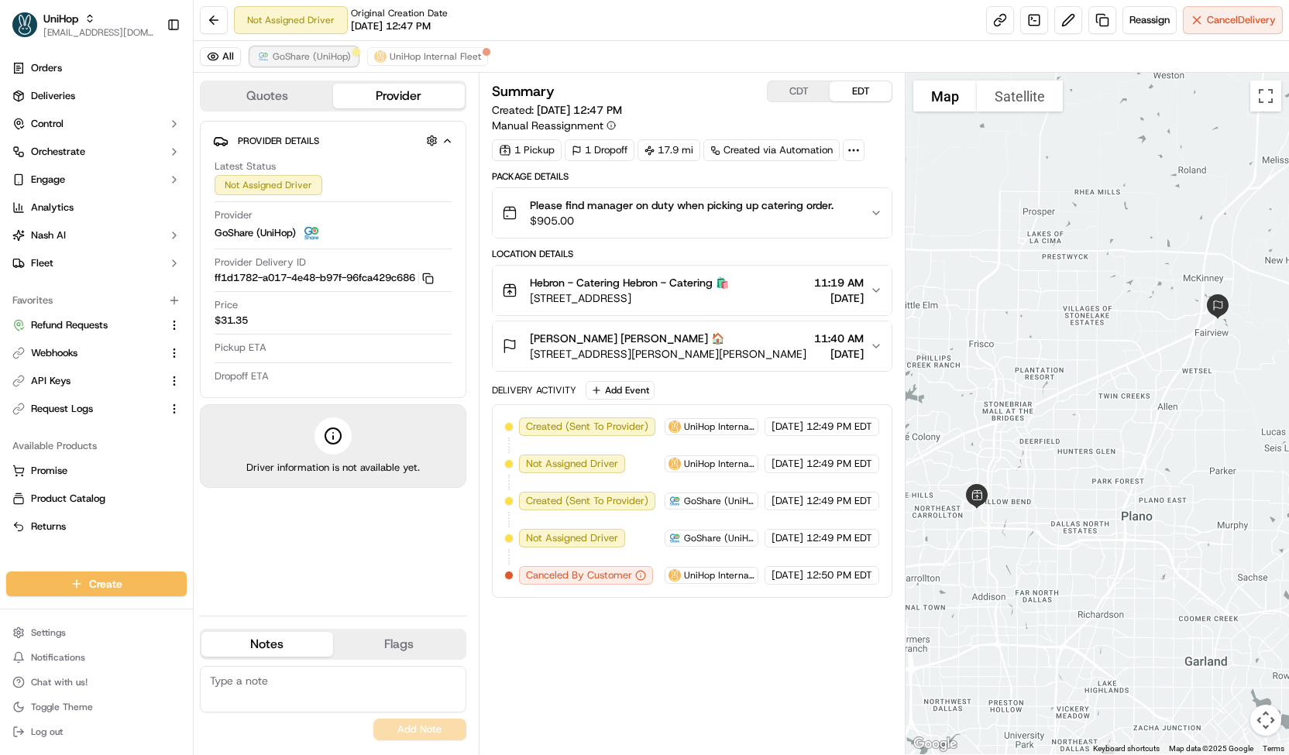
click at [313, 49] on button "GoShare (UniHop)" at bounding box center [304, 56] width 108 height 19
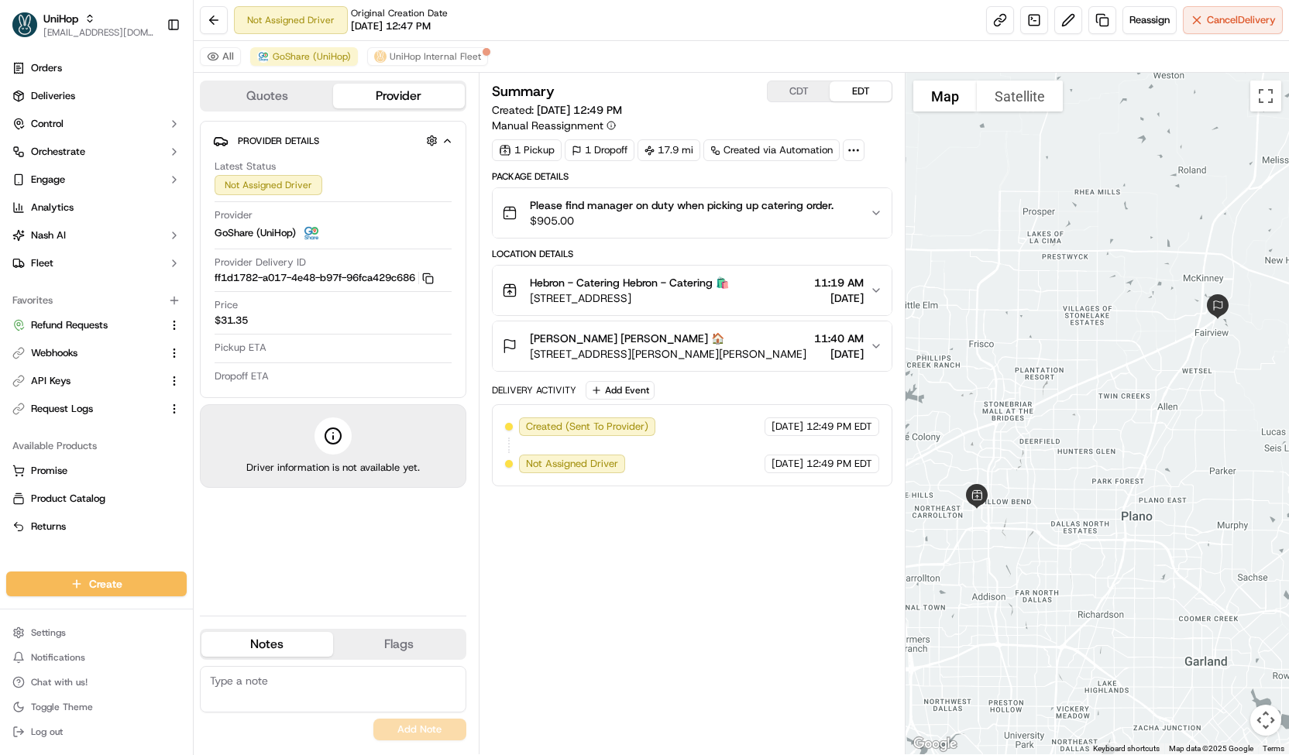
click at [583, 198] on span "Please find manager on duty when picking up catering order." at bounding box center [682, 205] width 304 height 15
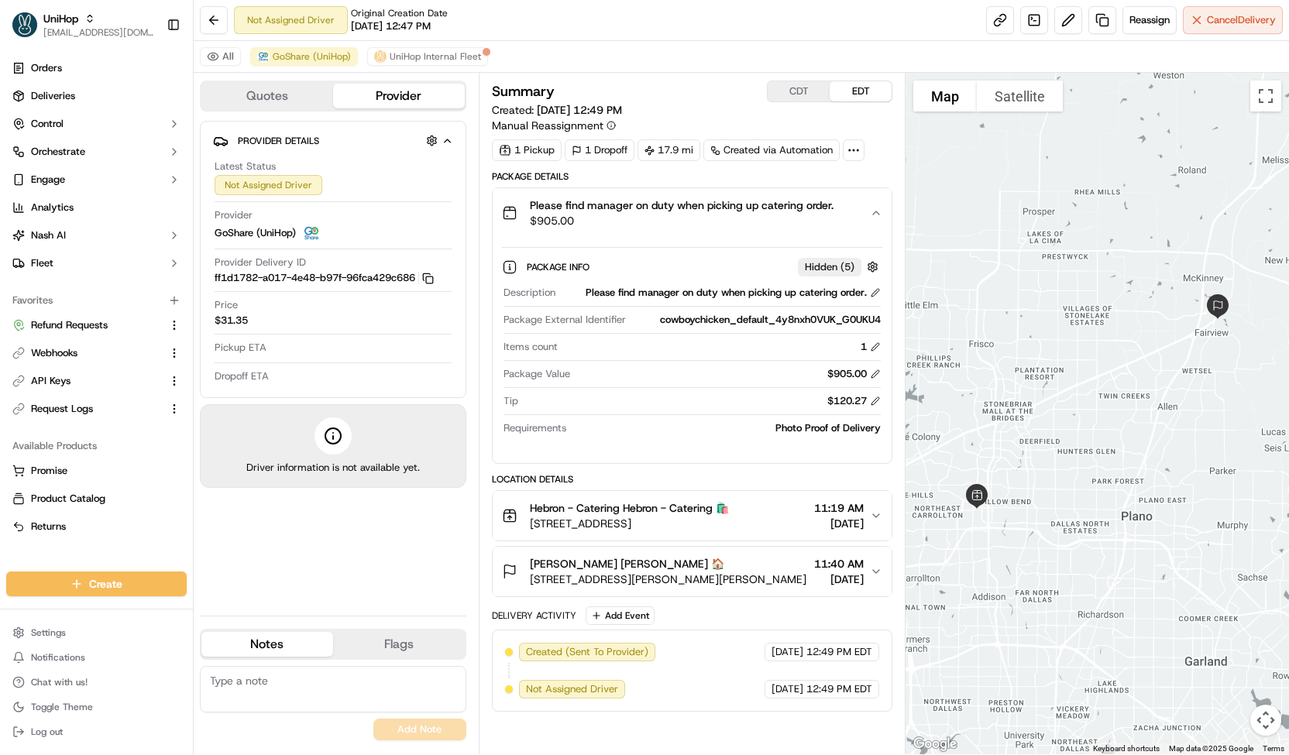
click at [583, 198] on span "Please find manager on duty when picking up catering order." at bounding box center [682, 205] width 304 height 15
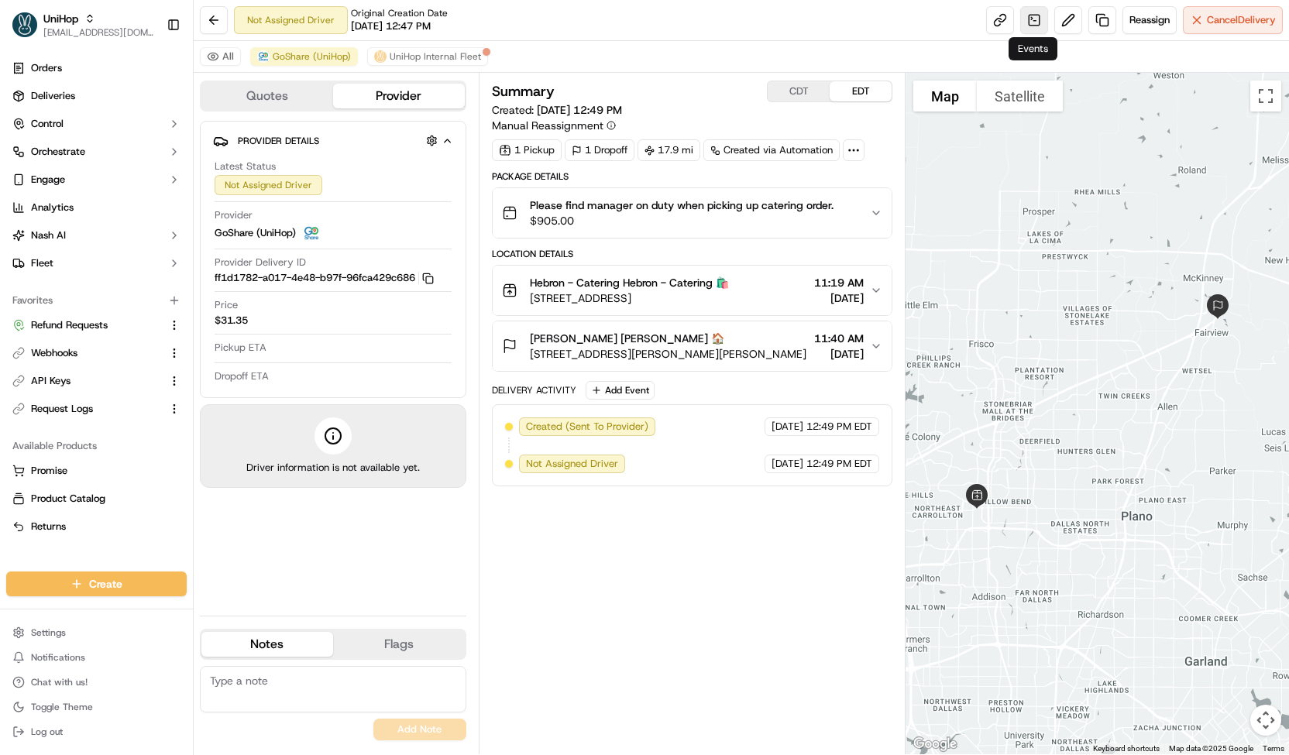
click at [1031, 24] on link at bounding box center [1034, 20] width 28 height 28
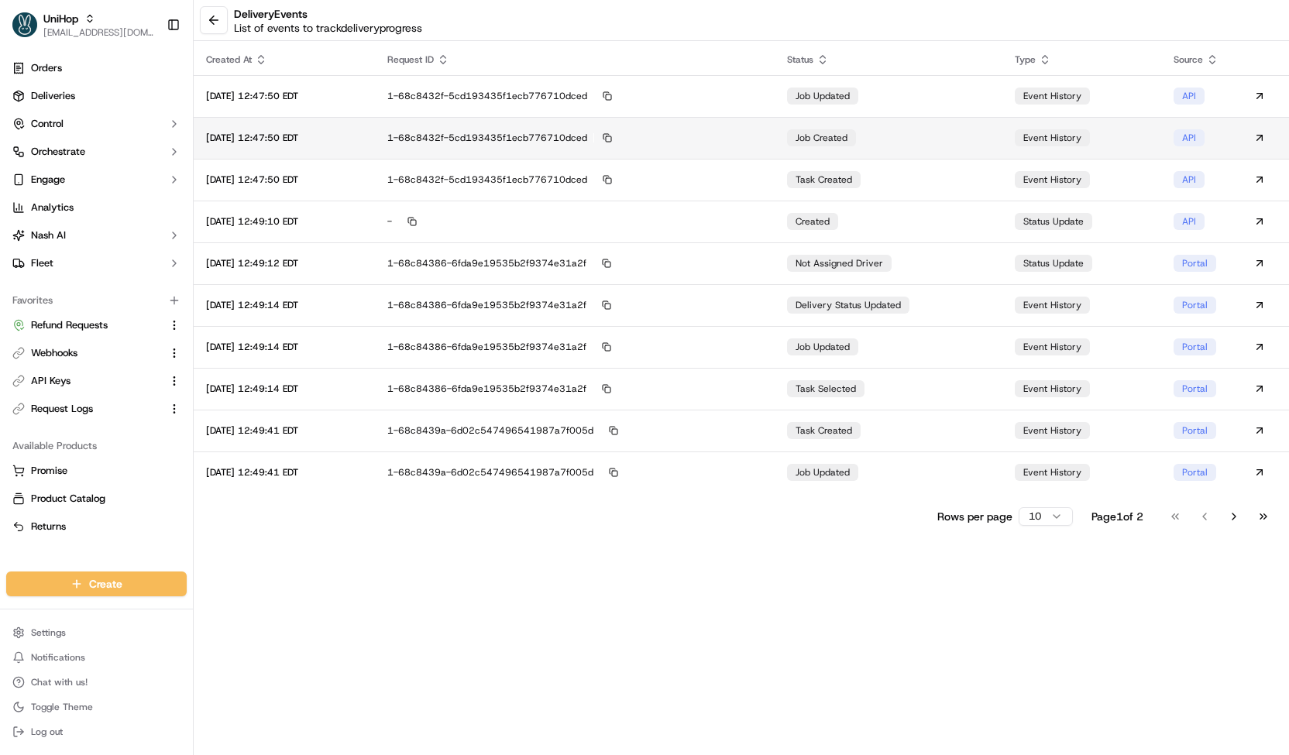
click at [874, 141] on td "job created" at bounding box center [889, 138] width 228 height 42
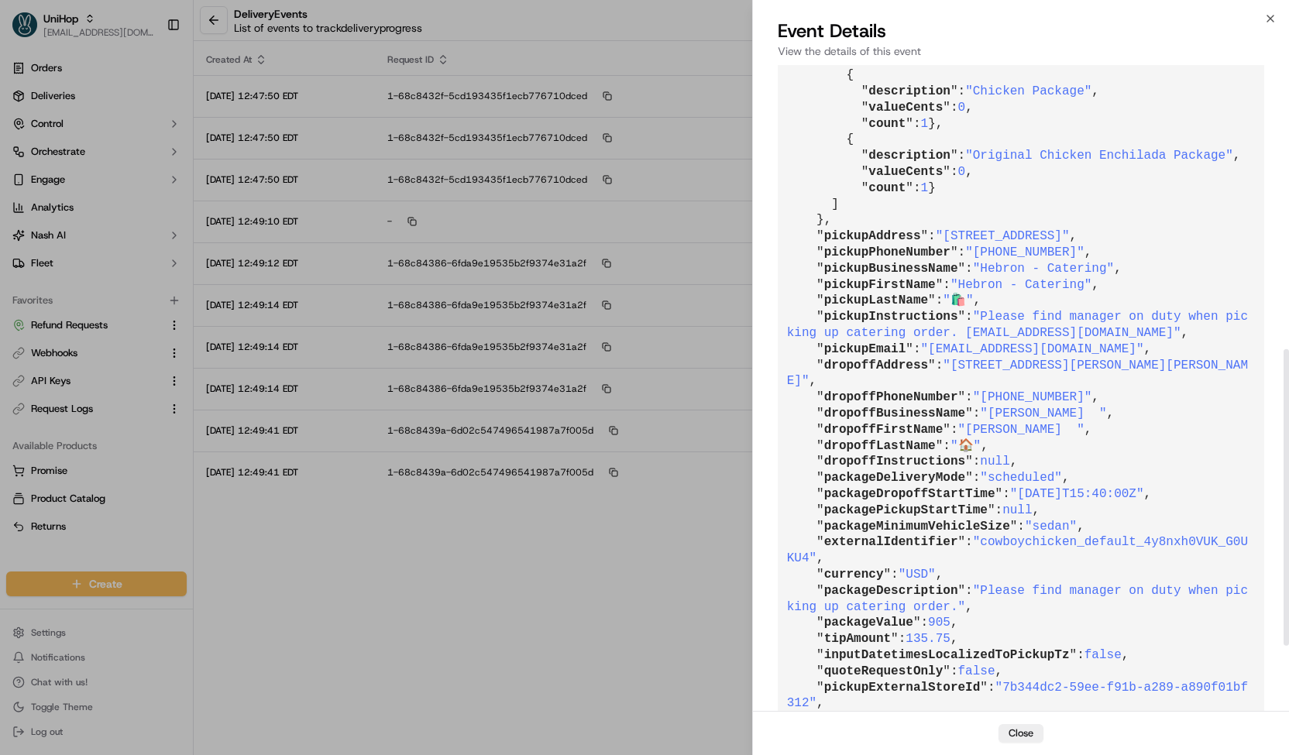
scroll to position [623, 0]
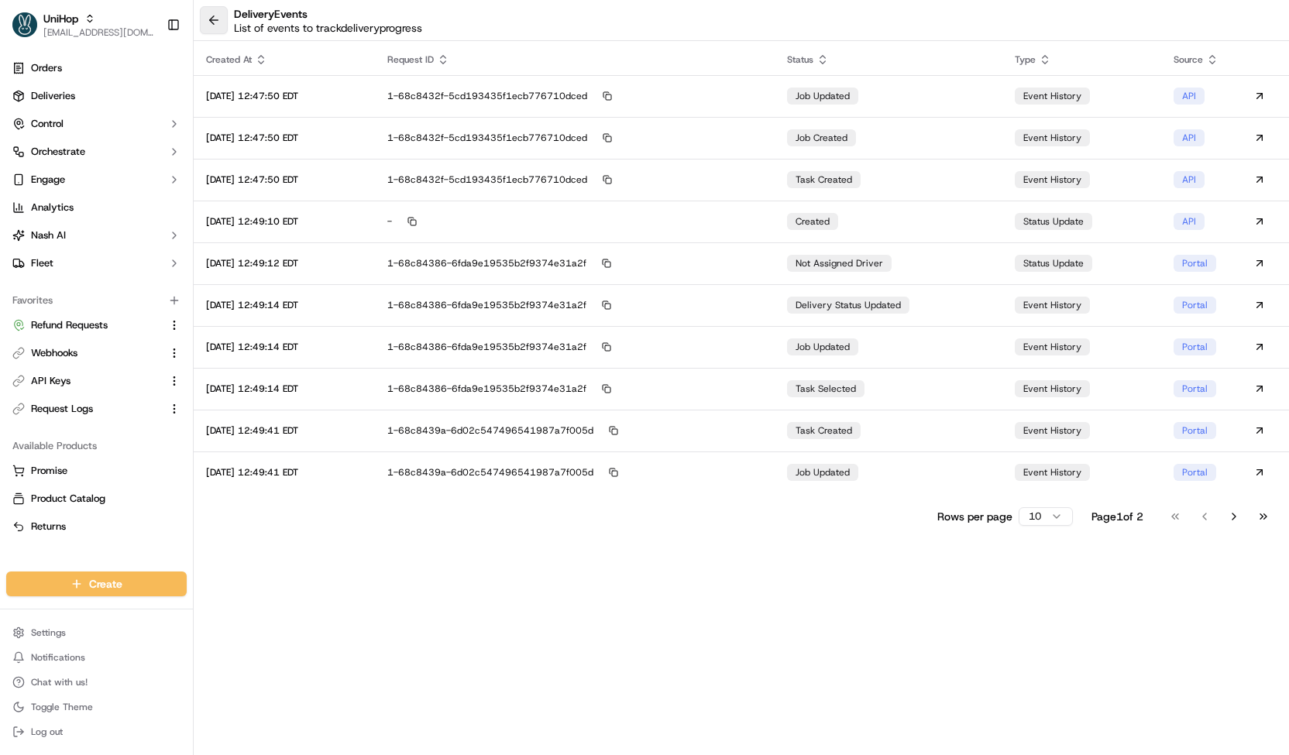
click at [221, 29] on button at bounding box center [214, 20] width 28 height 28
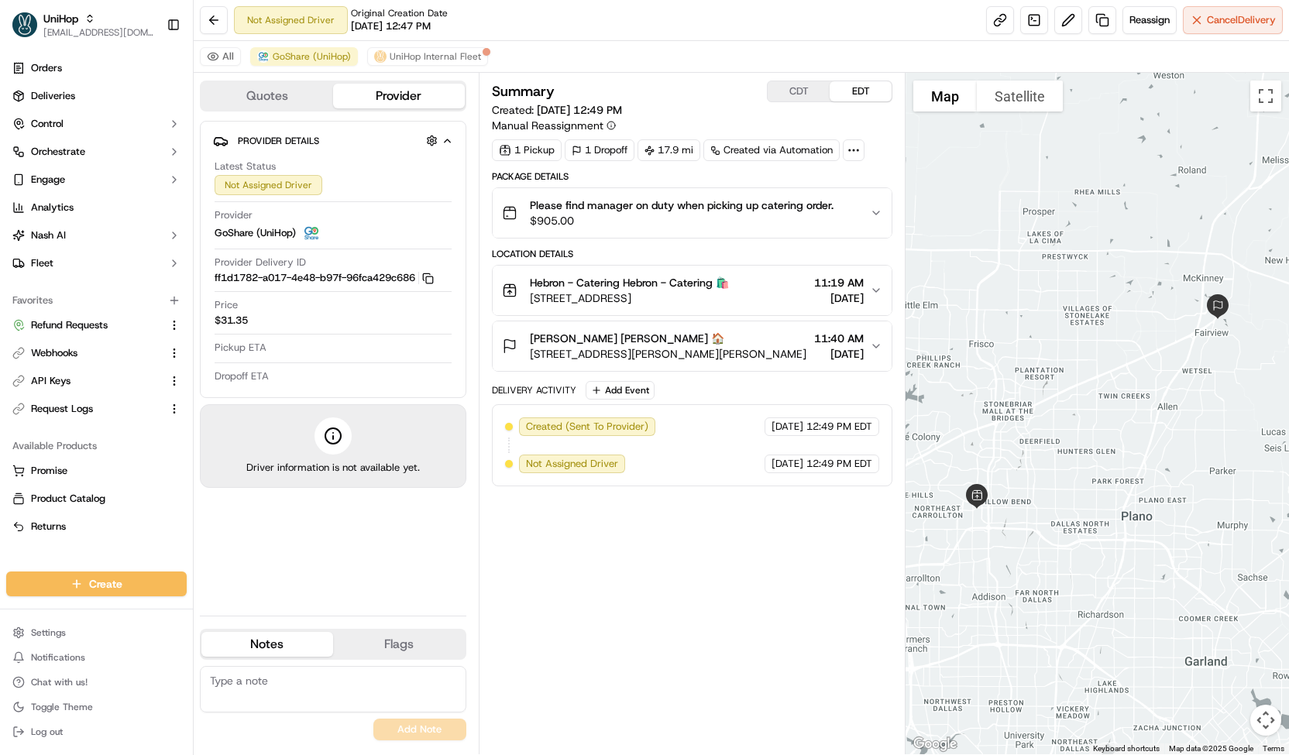
click at [595, 201] on span "Please find manager on duty when picking up catering order." at bounding box center [682, 205] width 304 height 15
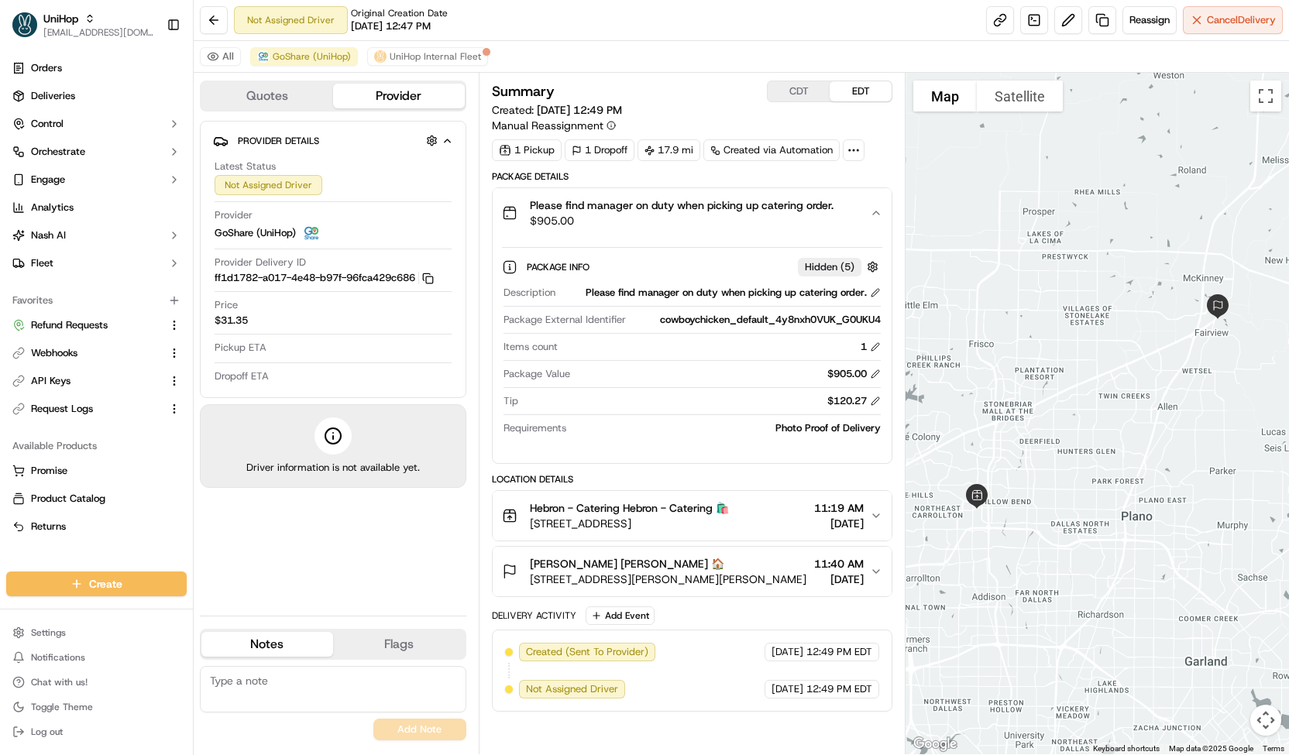
click at [595, 201] on span "Please find manager on duty when picking up catering order." at bounding box center [682, 205] width 304 height 15
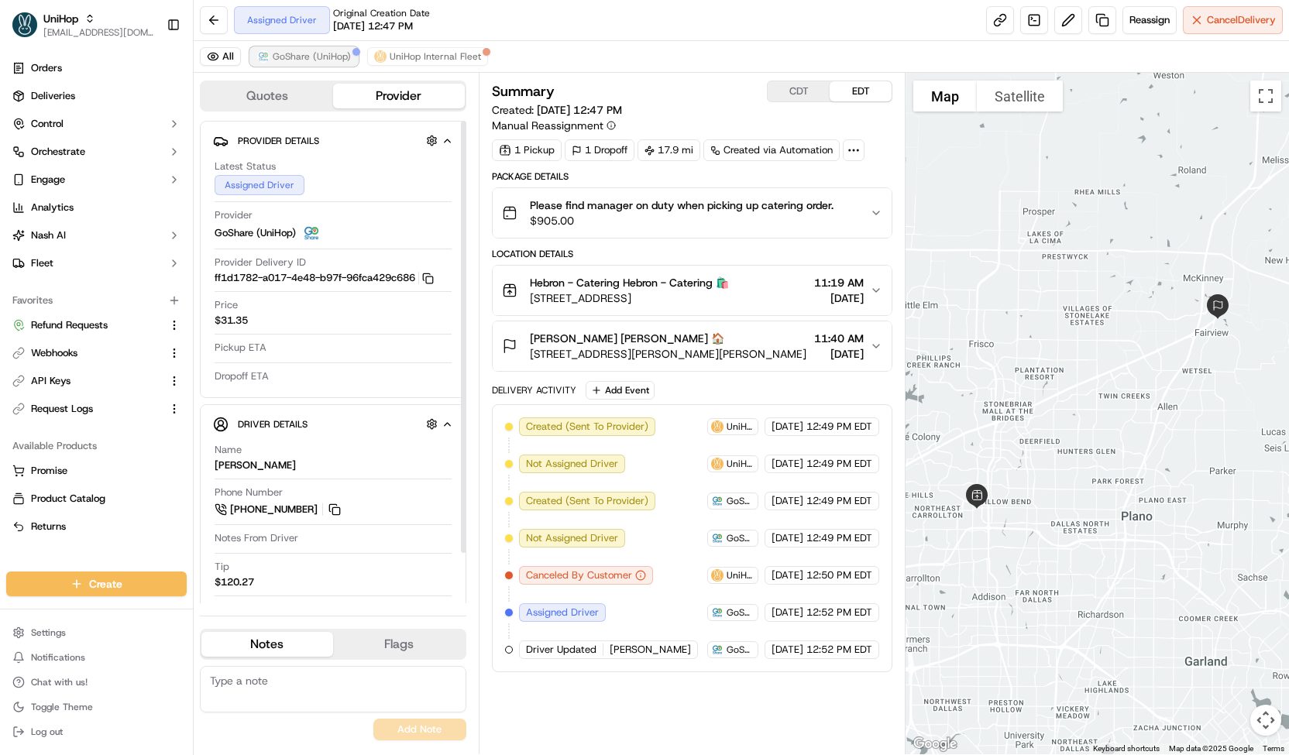
click at [337, 52] on span "GoShare (UniHop)" at bounding box center [312, 56] width 78 height 12
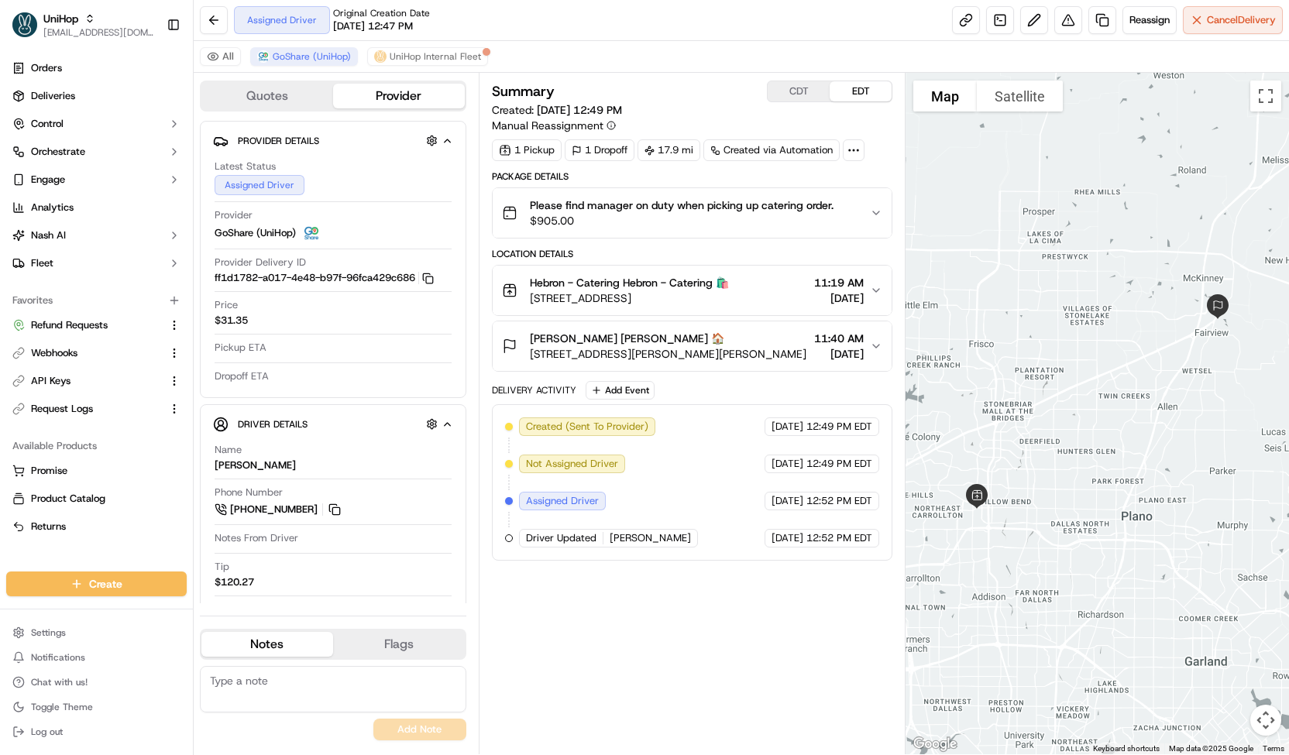
click at [606, 222] on span "$905.00" at bounding box center [682, 220] width 304 height 15
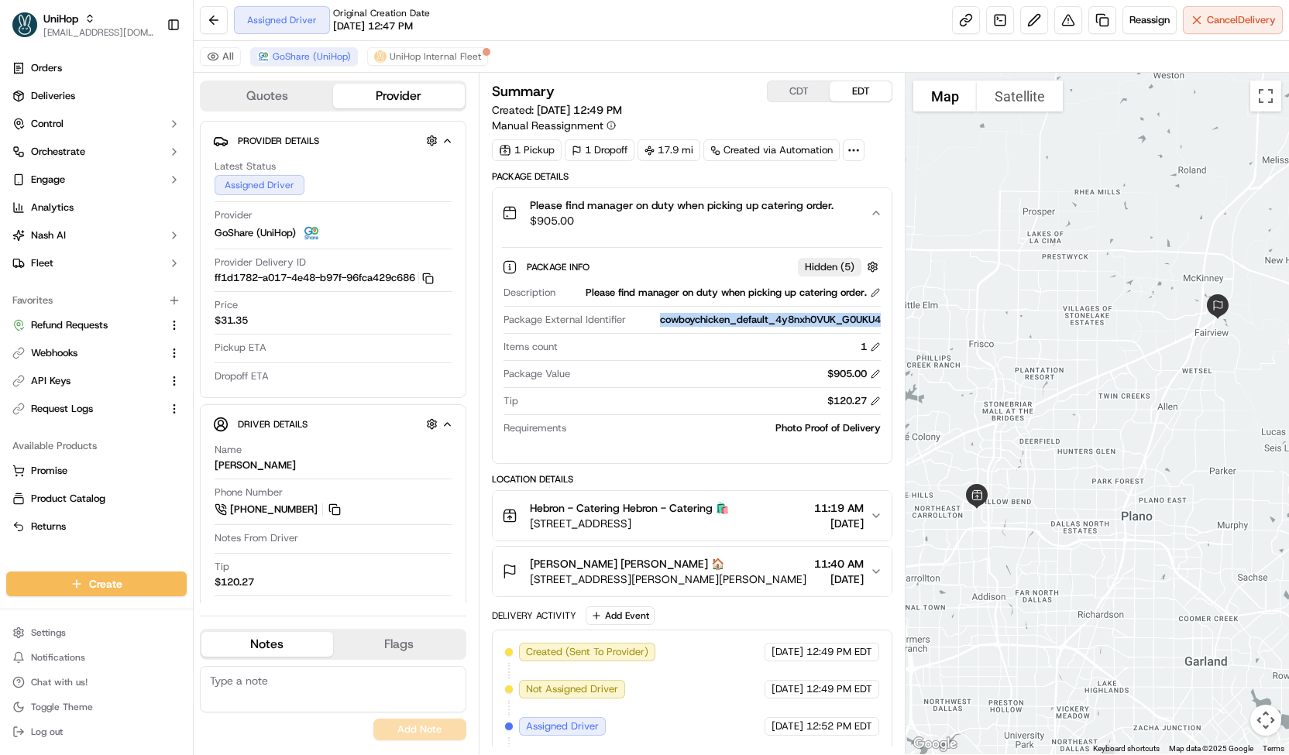
drag, startPoint x: 655, startPoint y: 318, endPoint x: 880, endPoint y: 317, distance: 224.7
click at [880, 317] on div "cowboychicken_default_4y8nxh0VUK_G0UKU4" at bounding box center [756, 320] width 249 height 14
copy div "cowboychicken_default_4y8nxh0VUK_G0UKU4"
click at [332, 502] on button at bounding box center [334, 509] width 17 height 17
click at [229, 463] on div "[PERSON_NAME]" at bounding box center [255, 466] width 81 height 14
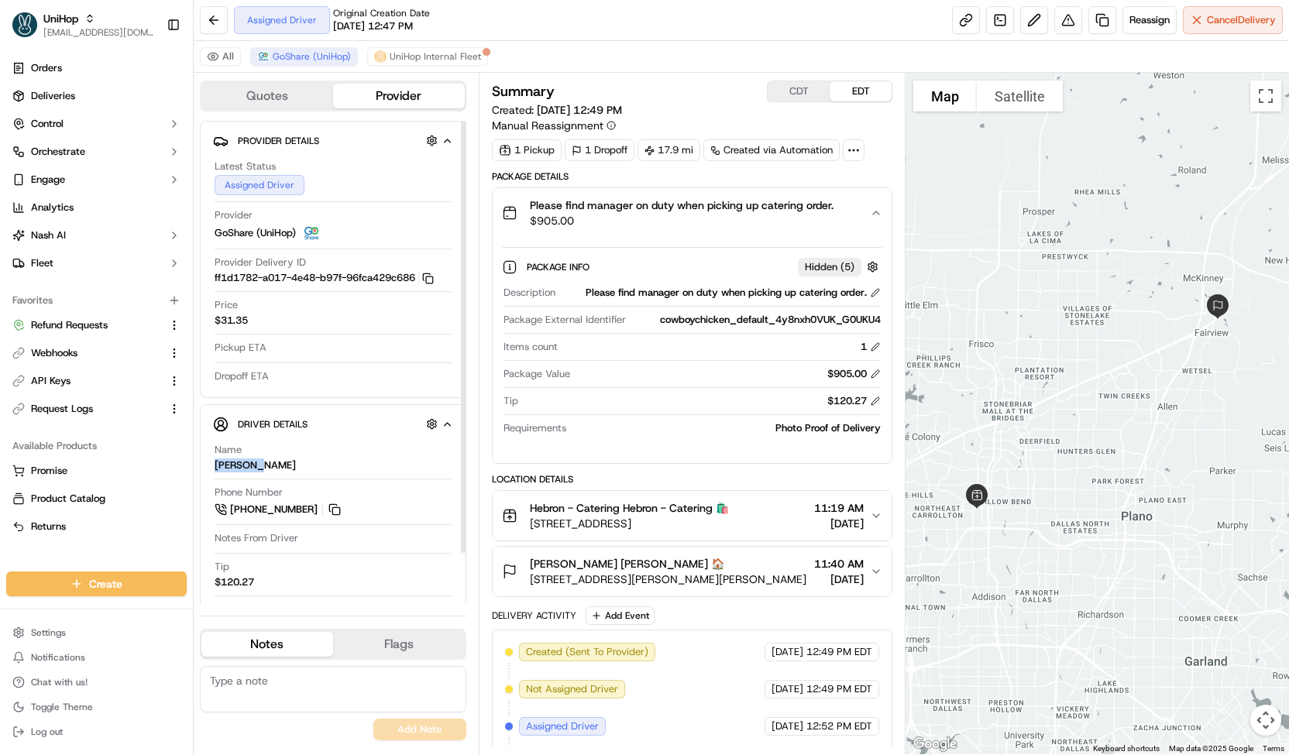
click at [229, 463] on div "[PERSON_NAME]" at bounding box center [255, 466] width 81 height 14
copy div "Zhijuan"
